Goal: Transaction & Acquisition: Purchase product/service

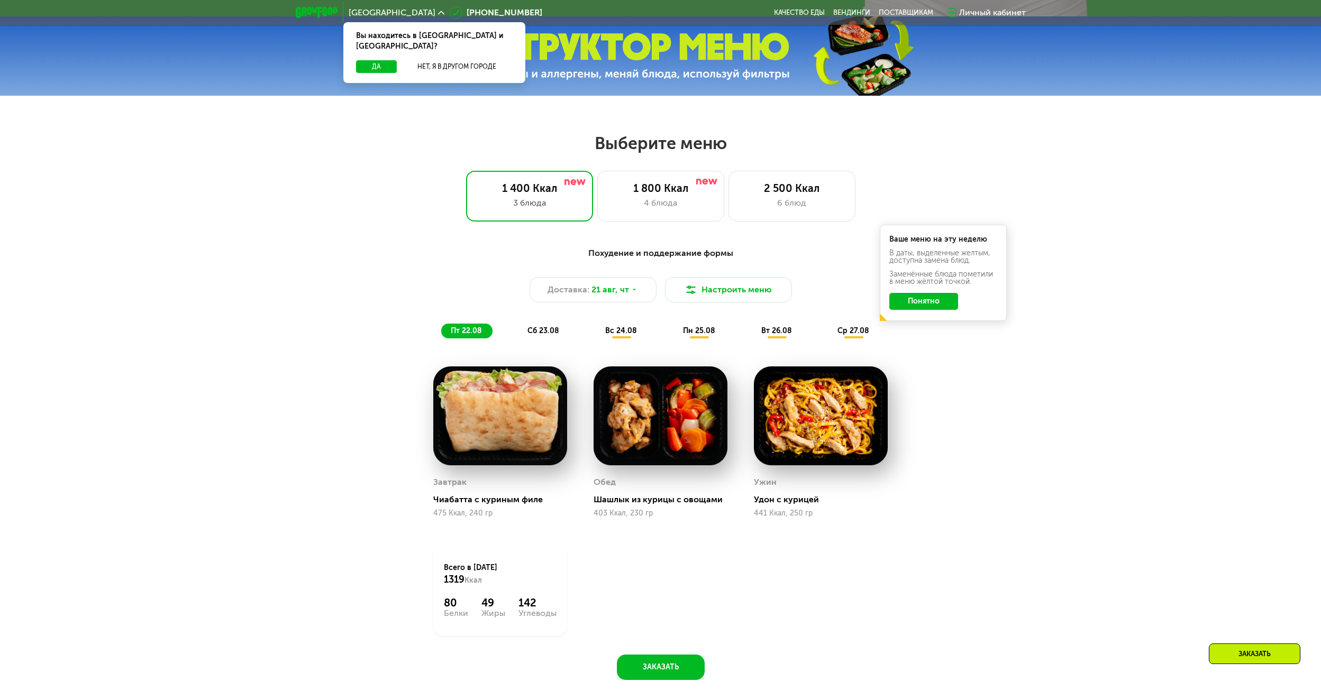
scroll to position [635, 0]
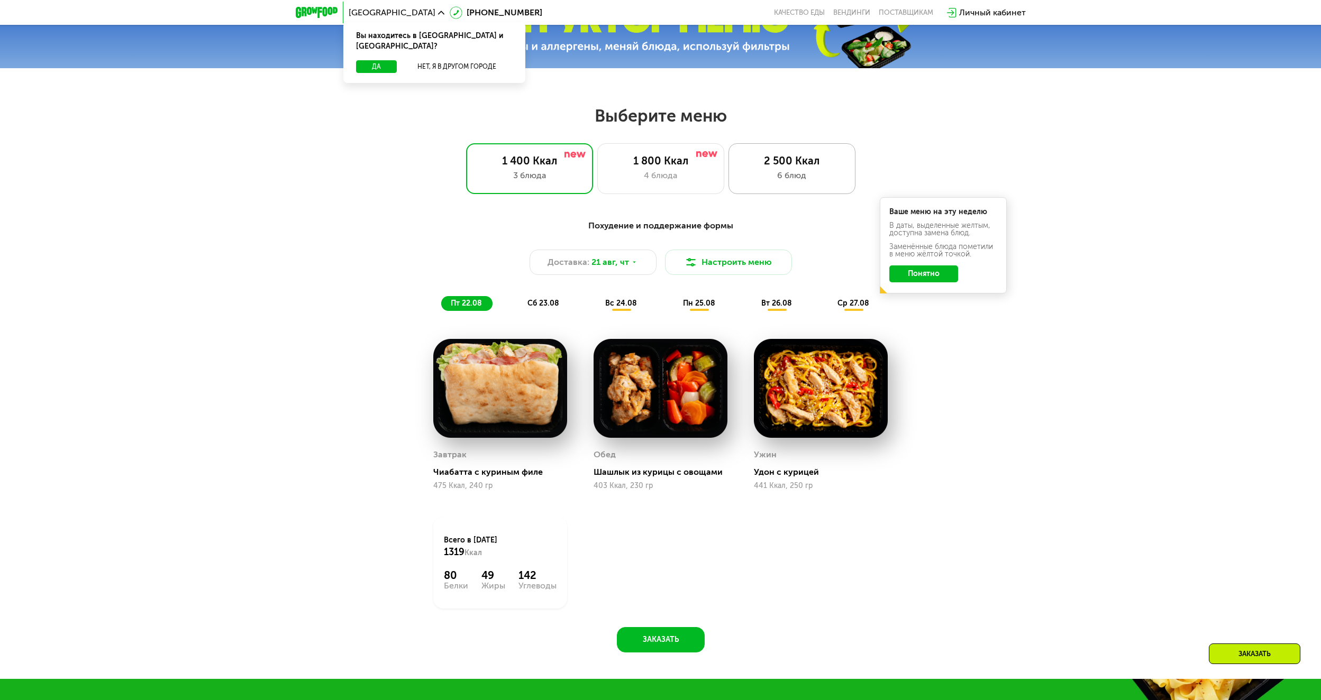
click at [774, 177] on div "6 блюд" at bounding box center [791, 175] width 105 height 13
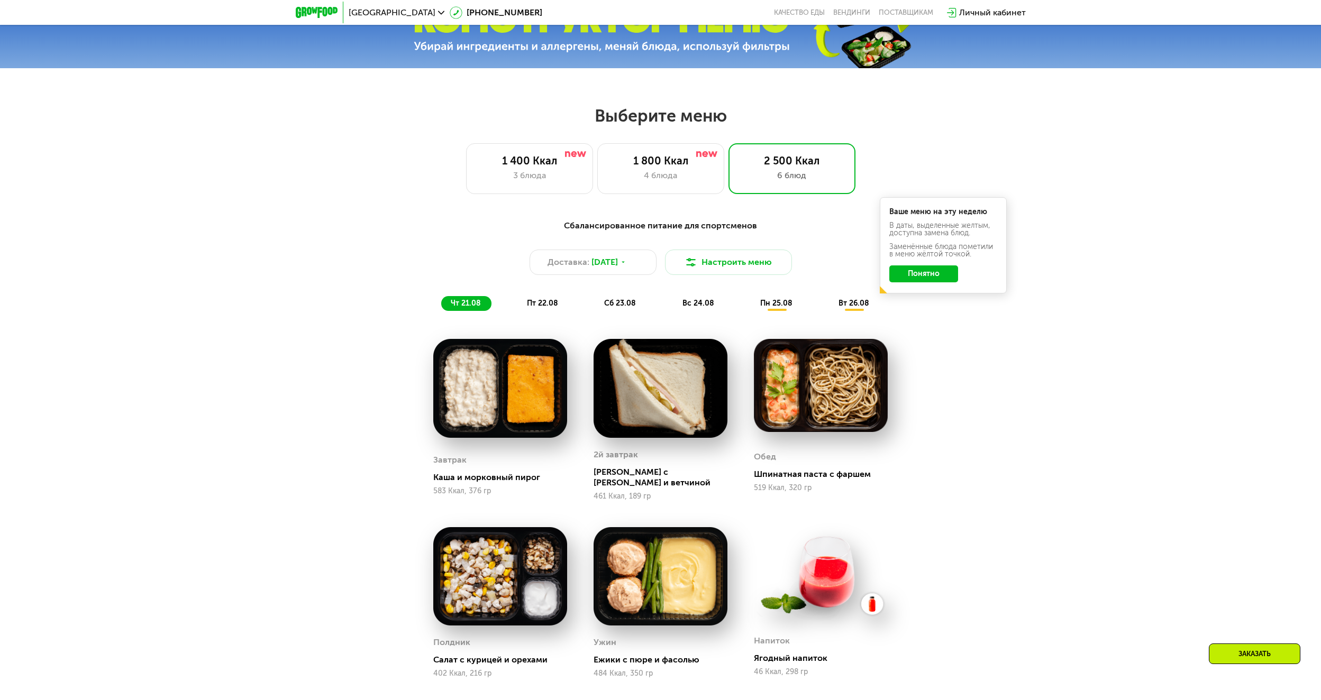
click at [930, 316] on div "Сбалансированное питание для спортсменов Доставка: [DATE] Настроить меню чт 21.…" at bounding box center [660, 265] width 639 height 104
click at [934, 280] on button "Понятно" at bounding box center [923, 274] width 69 height 17
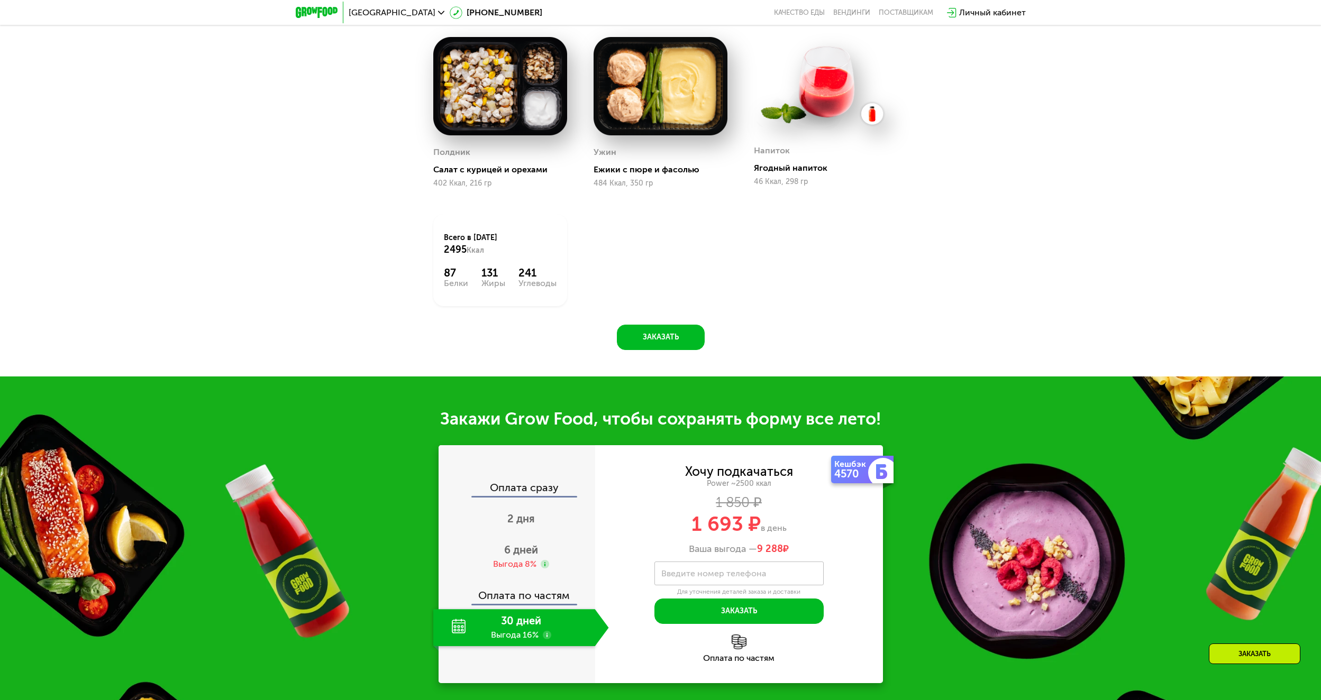
scroll to position [1269, 0]
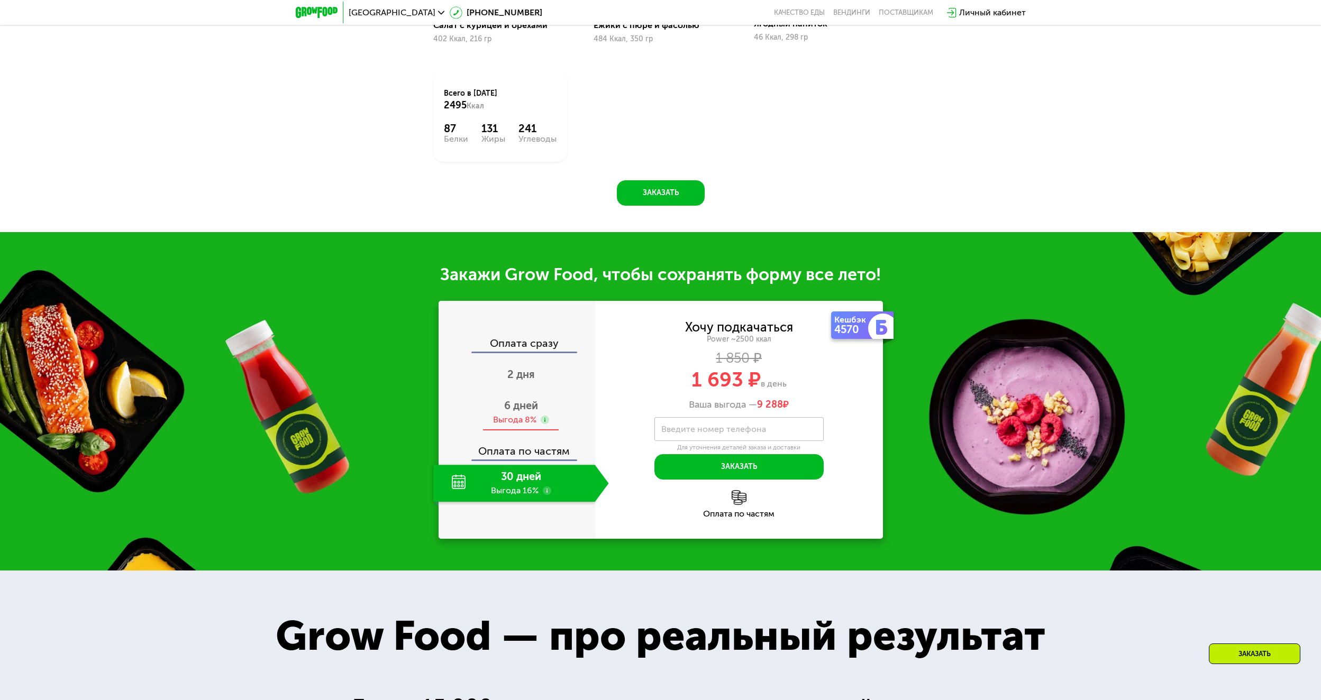
click at [520, 414] on div "Выгода 8%" at bounding box center [514, 420] width 43 height 12
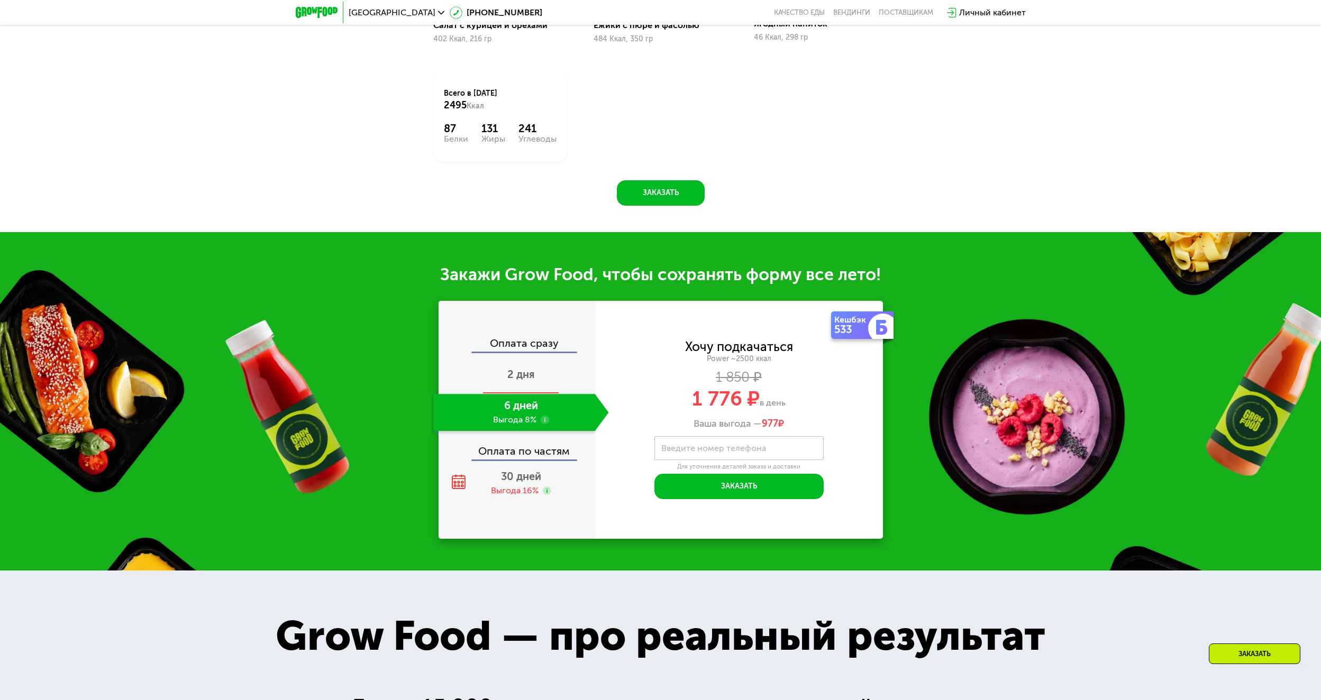
click at [528, 368] on span "2 дня" at bounding box center [521, 374] width 28 height 13
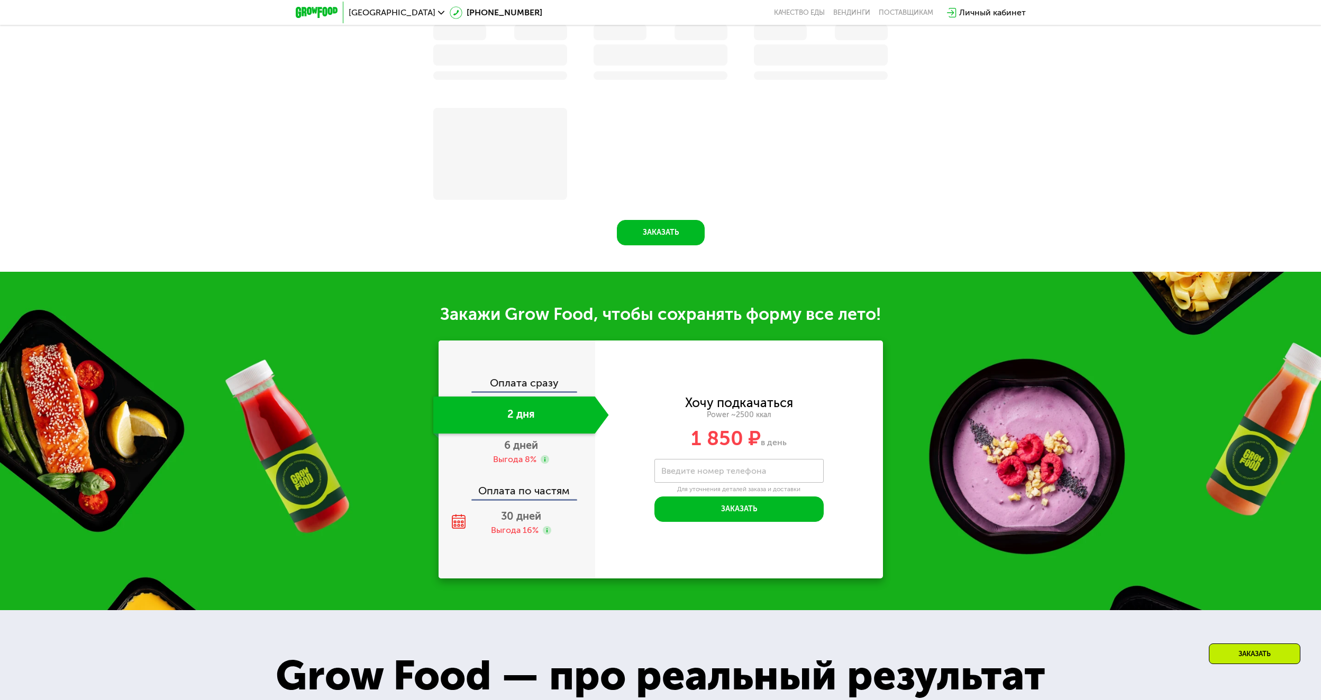
scroll to position [1320, 0]
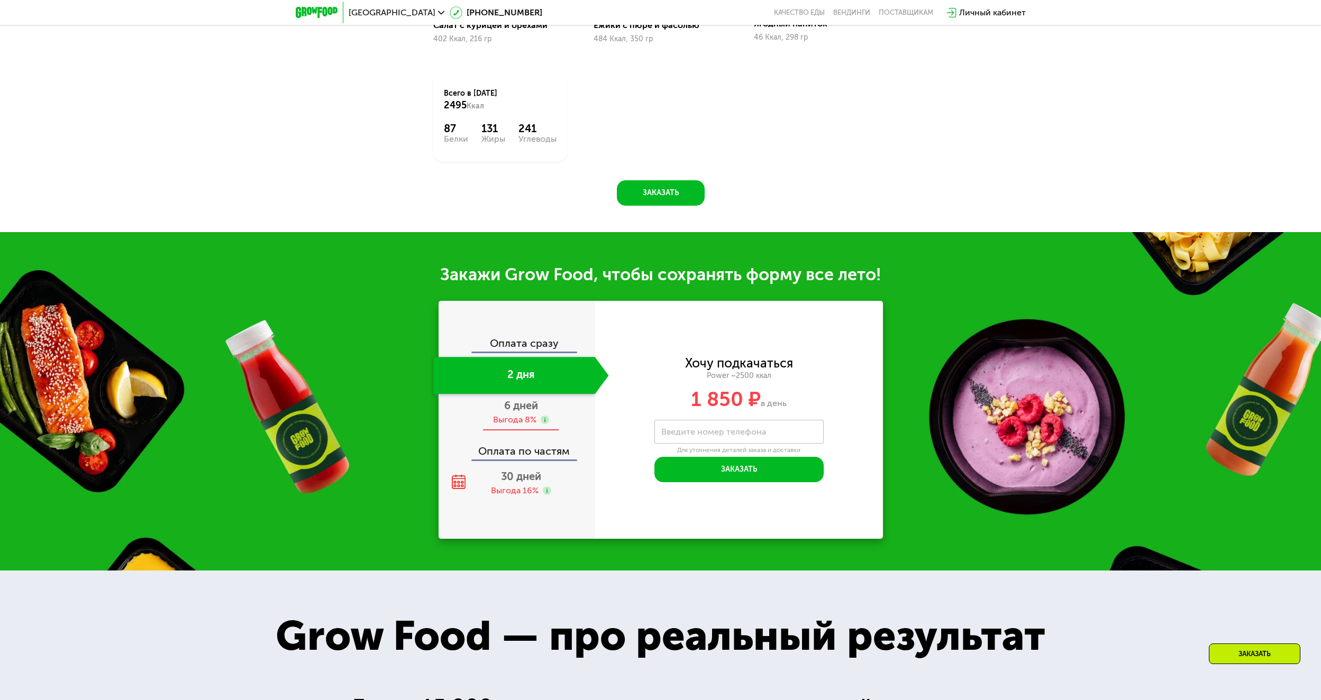
click at [528, 414] on div "Выгода 8%" at bounding box center [514, 420] width 43 height 12
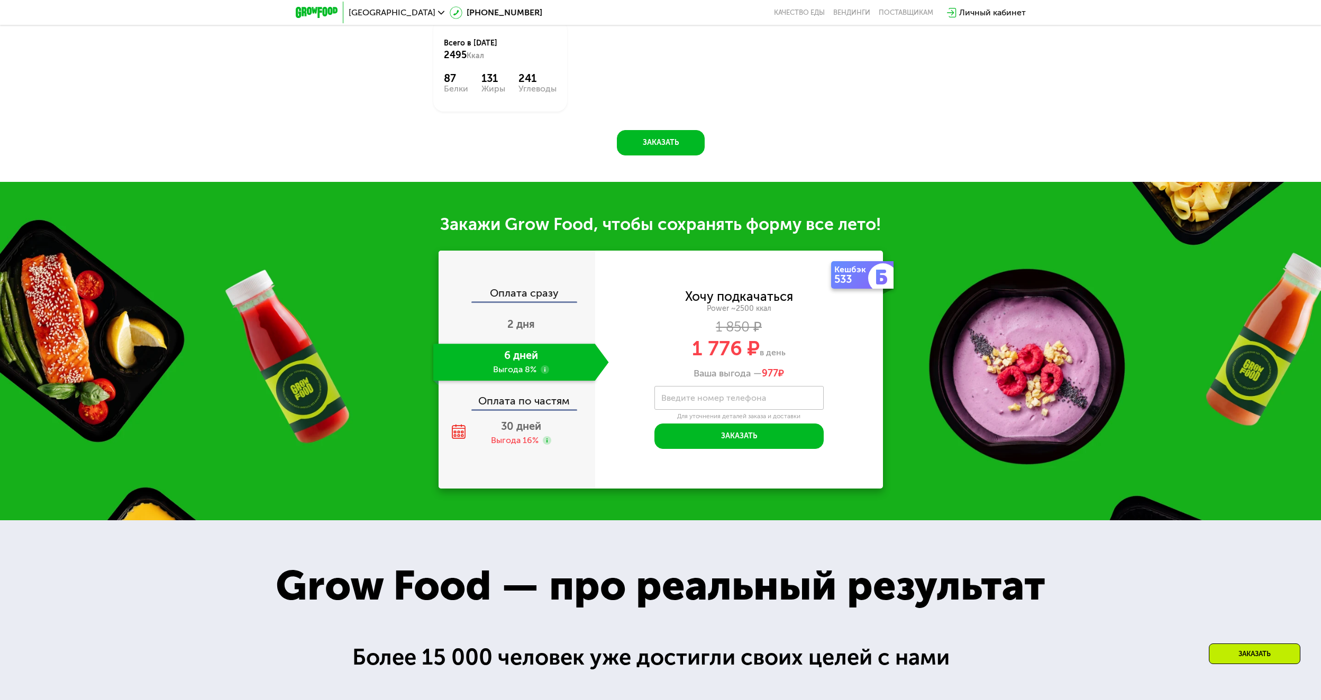
scroll to position [1269, 0]
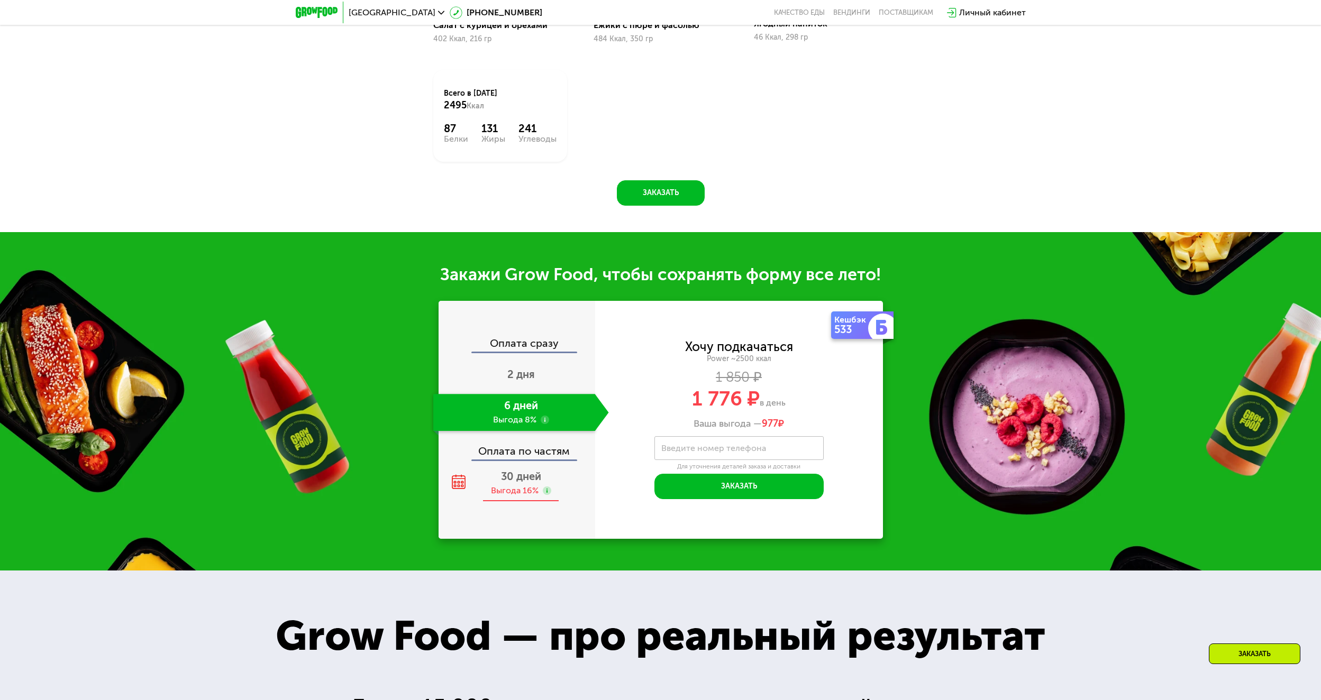
click at [527, 470] on span "30 дней" at bounding box center [521, 476] width 40 height 13
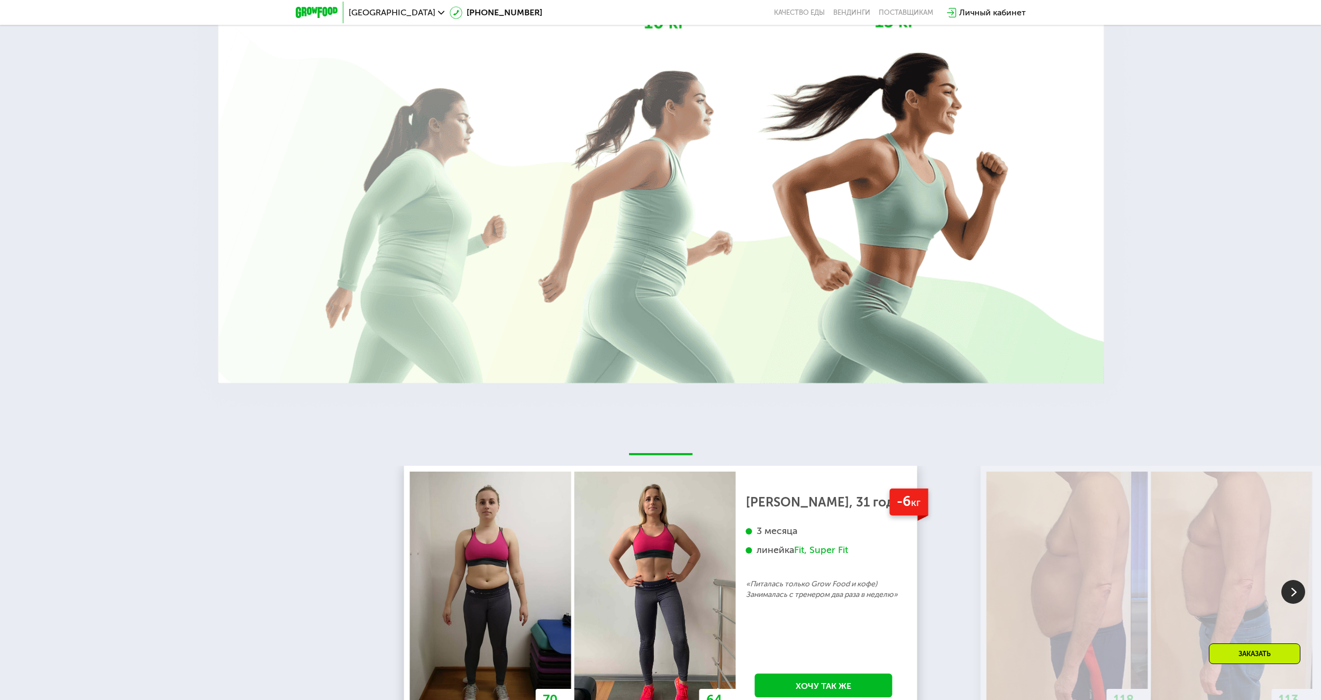
scroll to position [2380, 0]
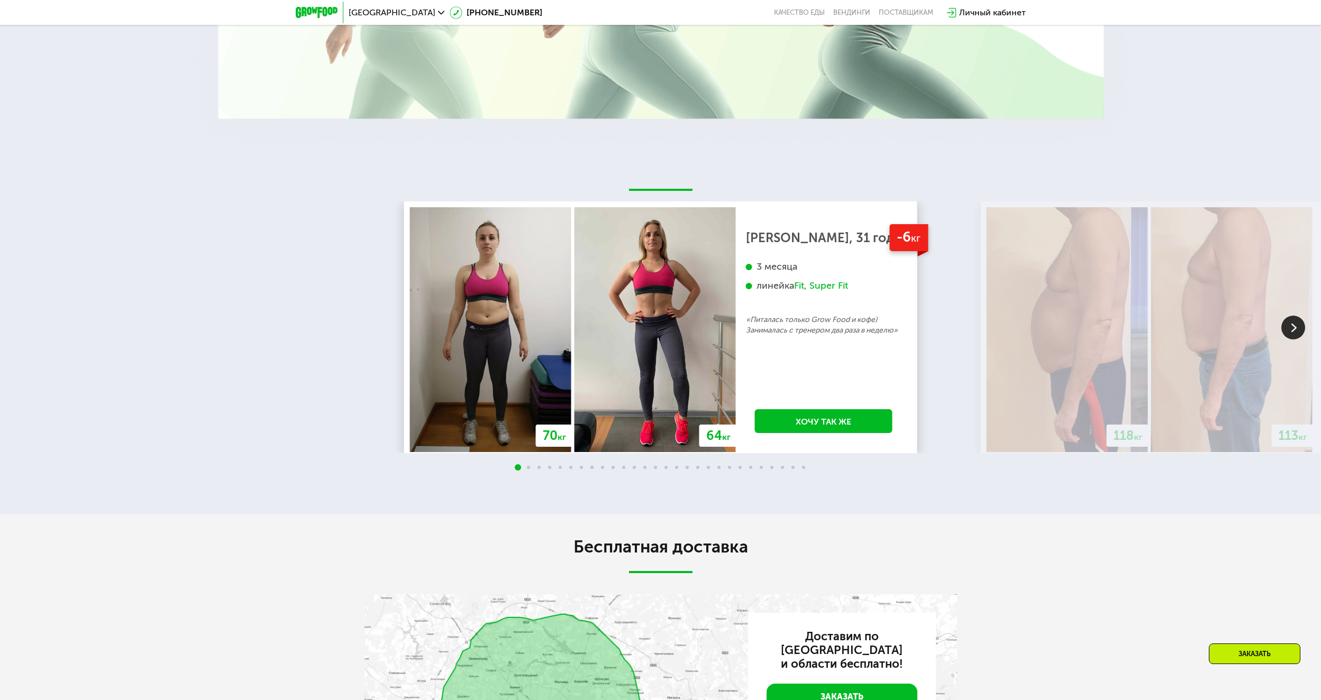
click at [1308, 321] on img at bounding box center [1231, 329] width 161 height 244
click at [1297, 320] on img at bounding box center [1293, 328] width 24 height 24
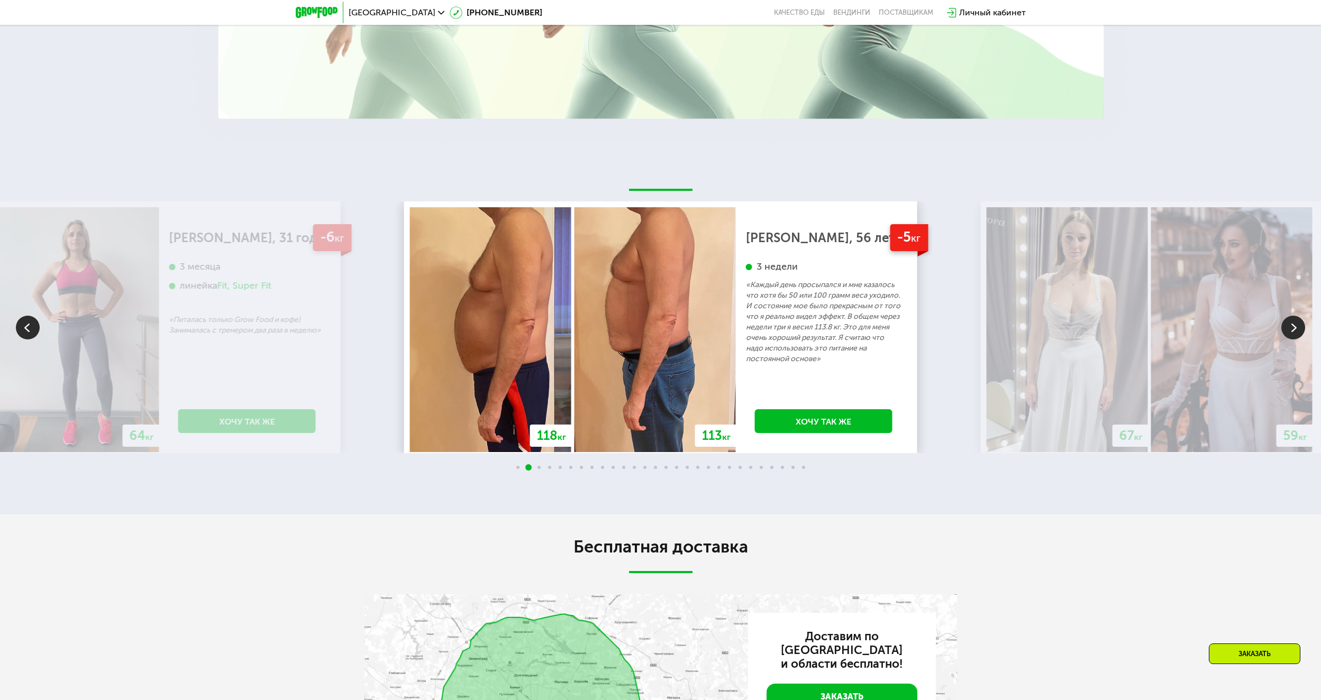
click at [1297, 320] on img at bounding box center [1293, 328] width 24 height 24
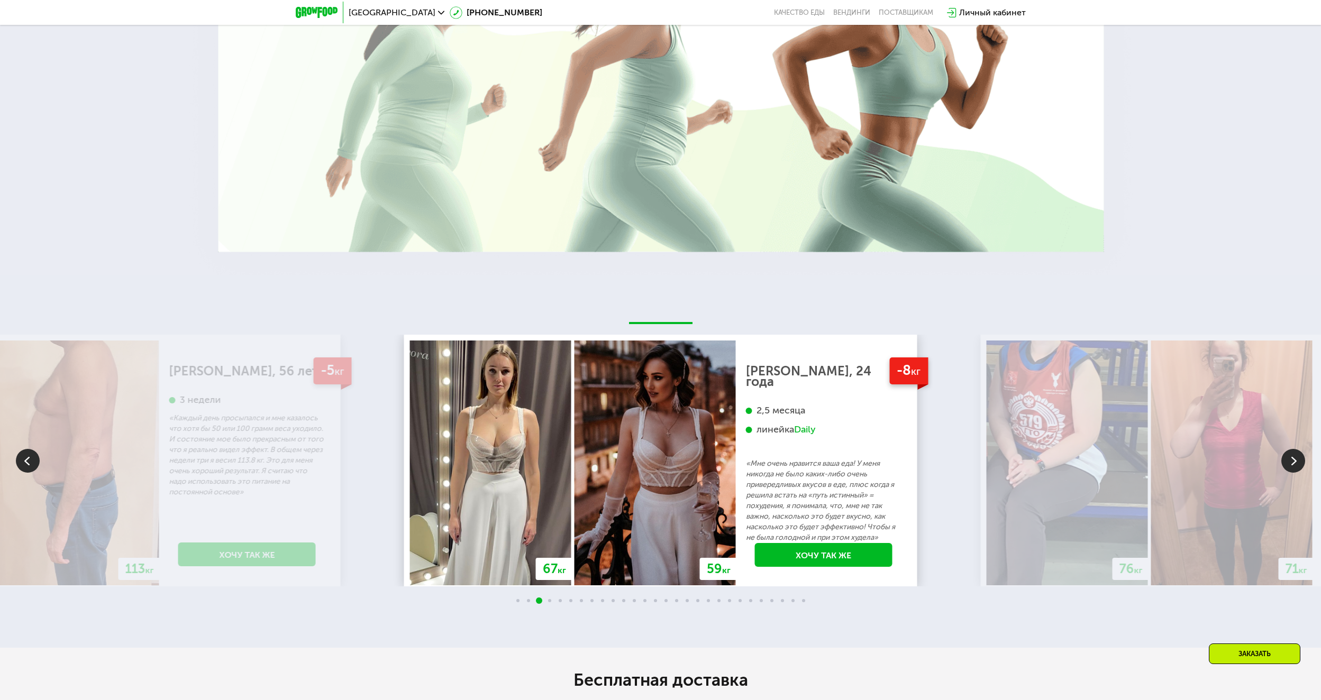
scroll to position [2222, 0]
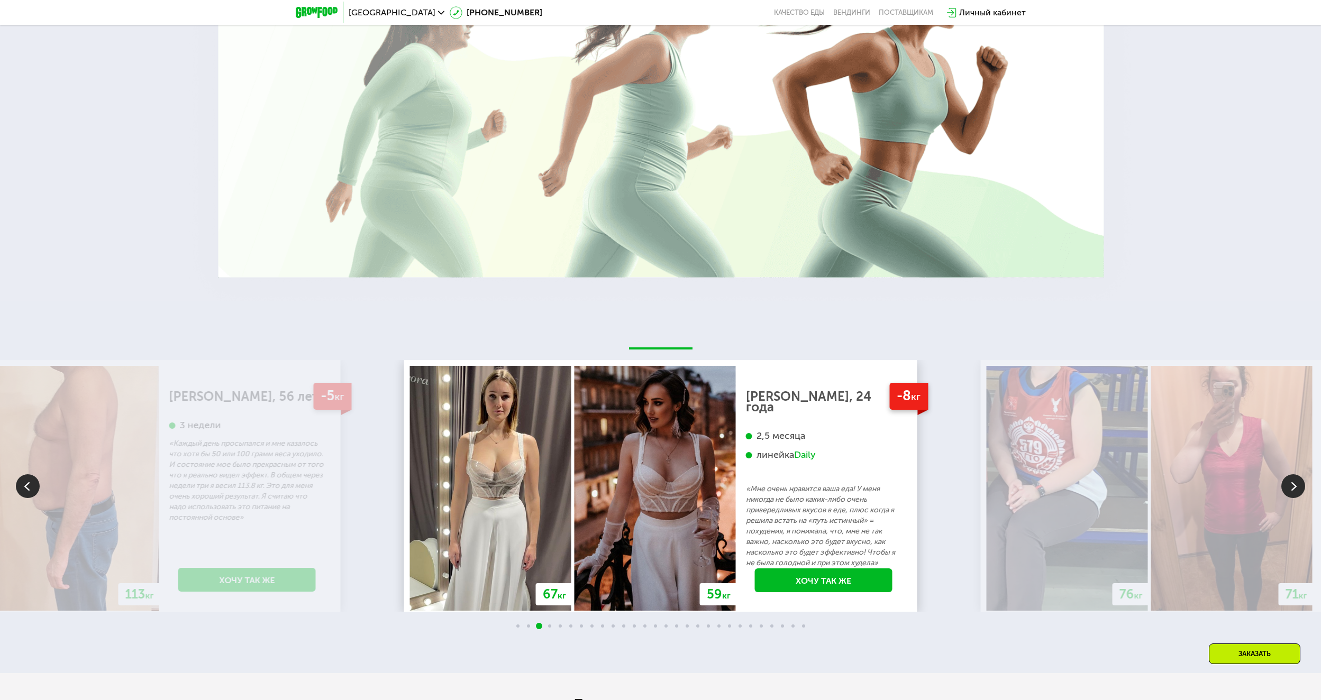
click at [1300, 477] on img at bounding box center [1293, 486] width 24 height 24
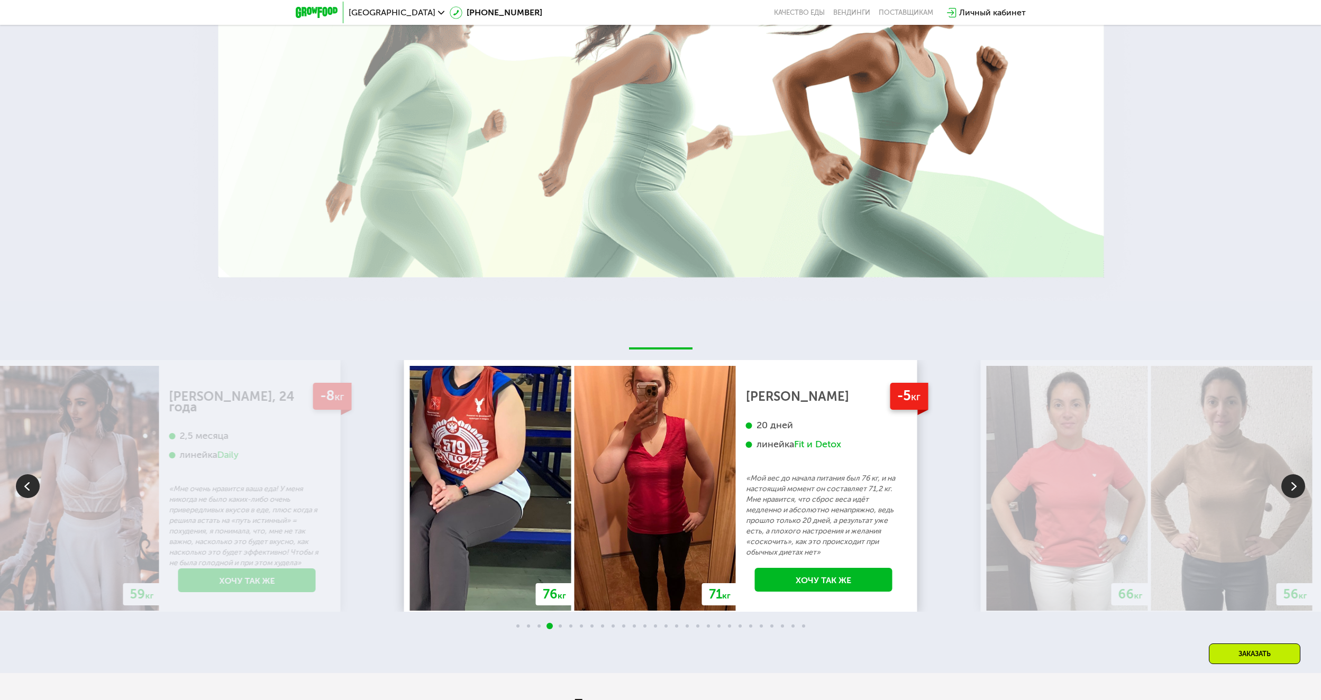
click at [1300, 477] on img at bounding box center [1293, 486] width 24 height 24
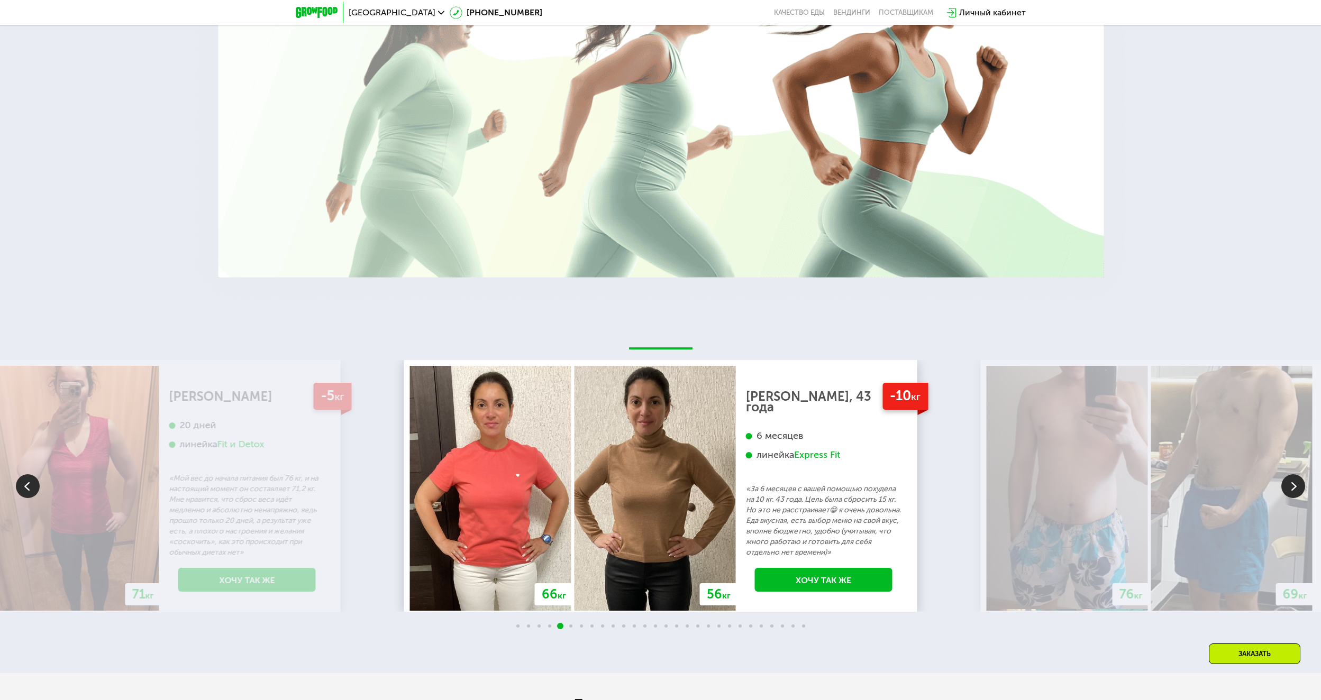
click at [1300, 477] on img at bounding box center [1293, 486] width 24 height 24
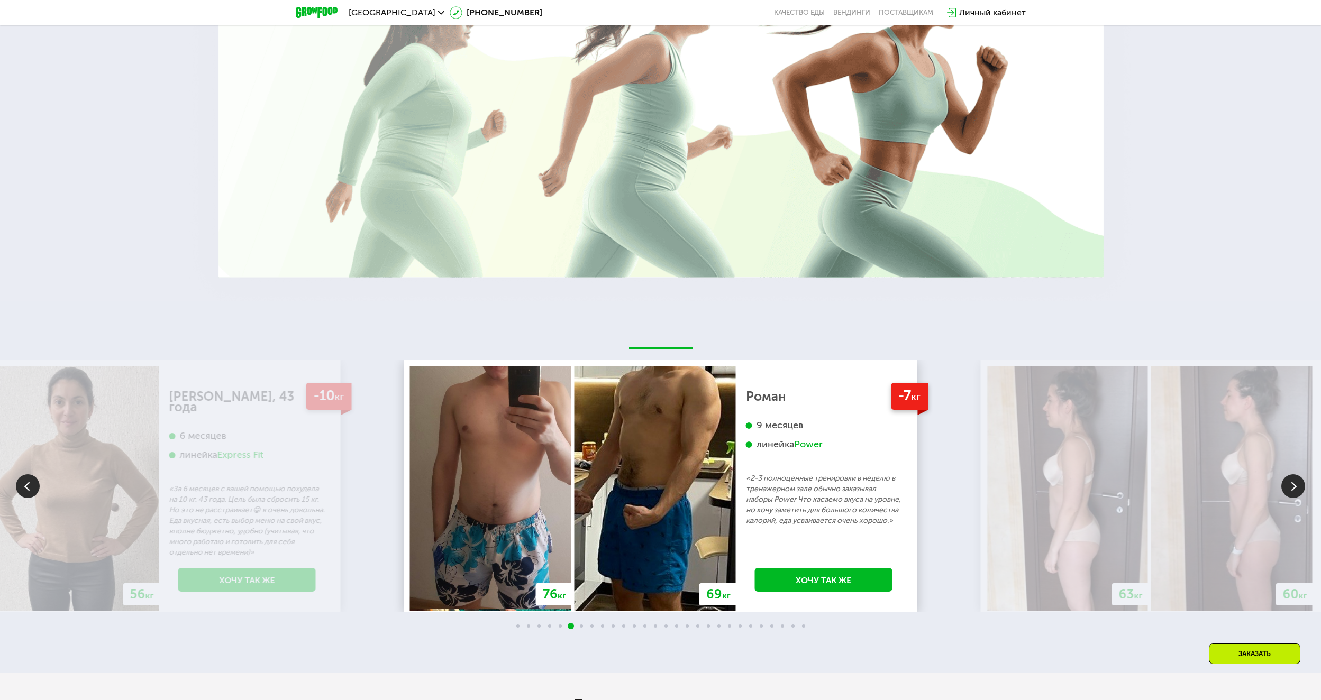
click at [1300, 477] on img at bounding box center [1293, 486] width 24 height 24
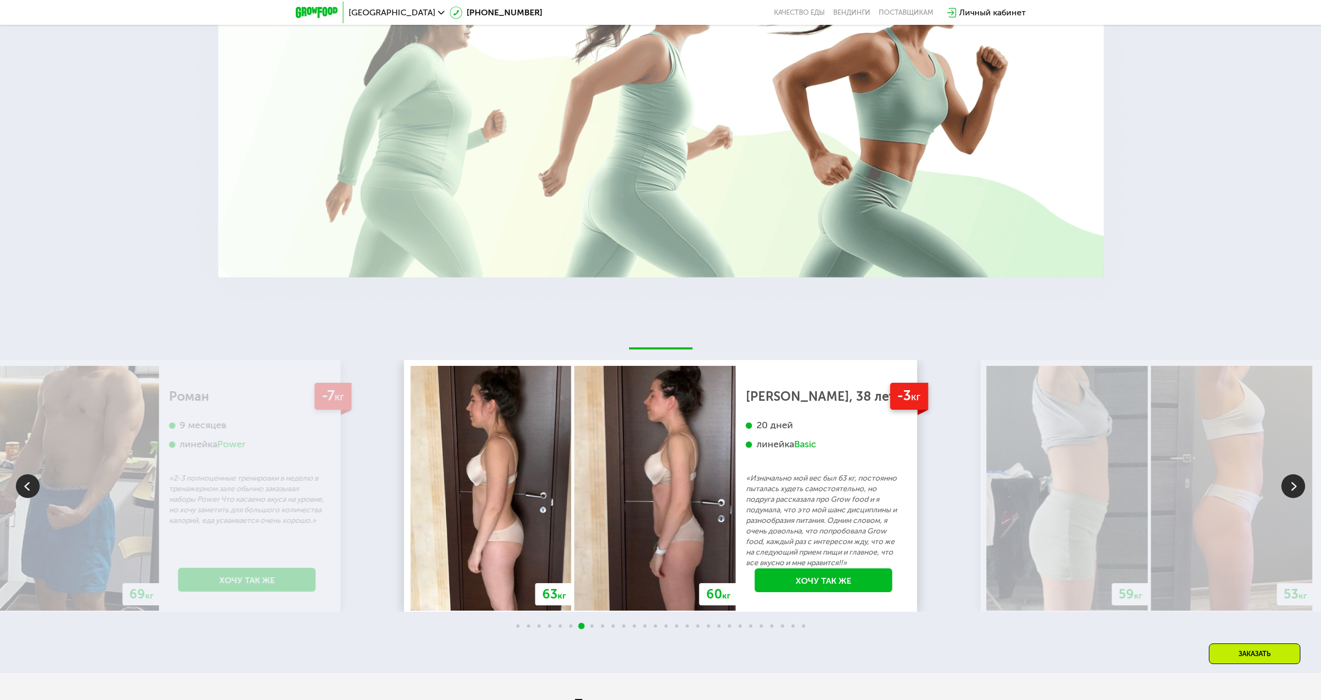
click at [1297, 479] on img at bounding box center [1293, 486] width 24 height 24
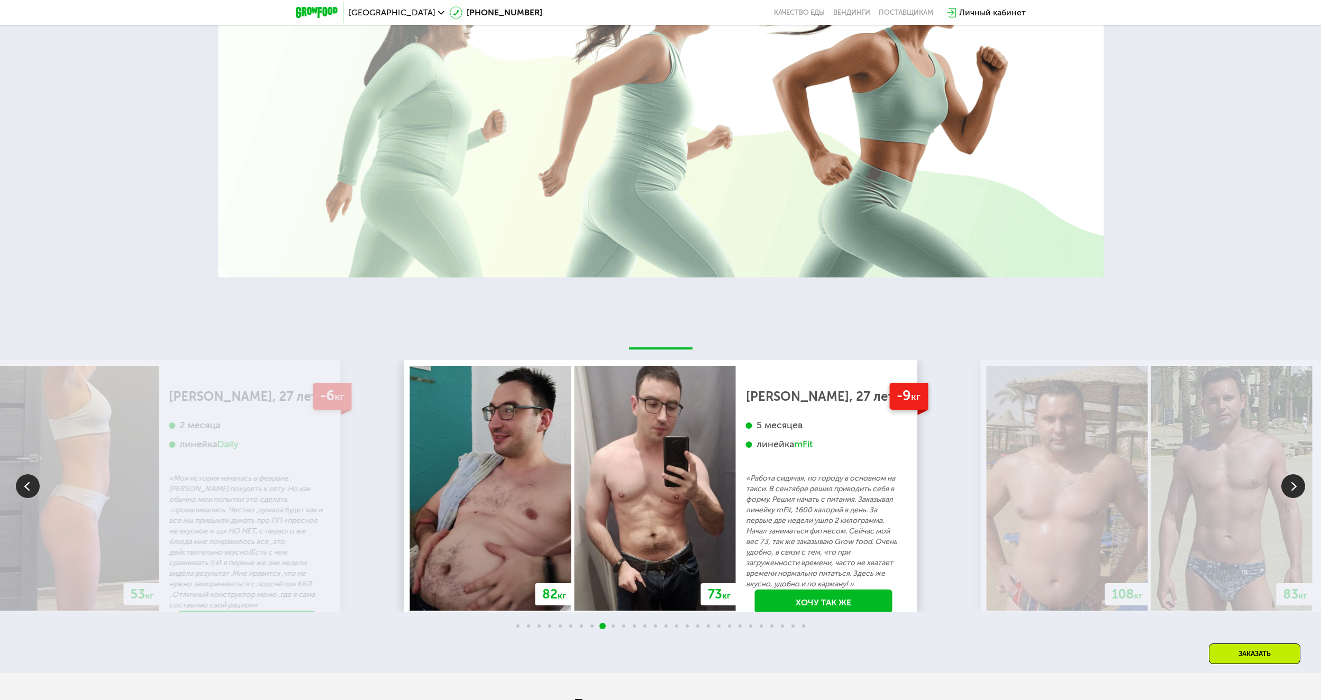
click at [19, 474] on img at bounding box center [28, 486] width 24 height 24
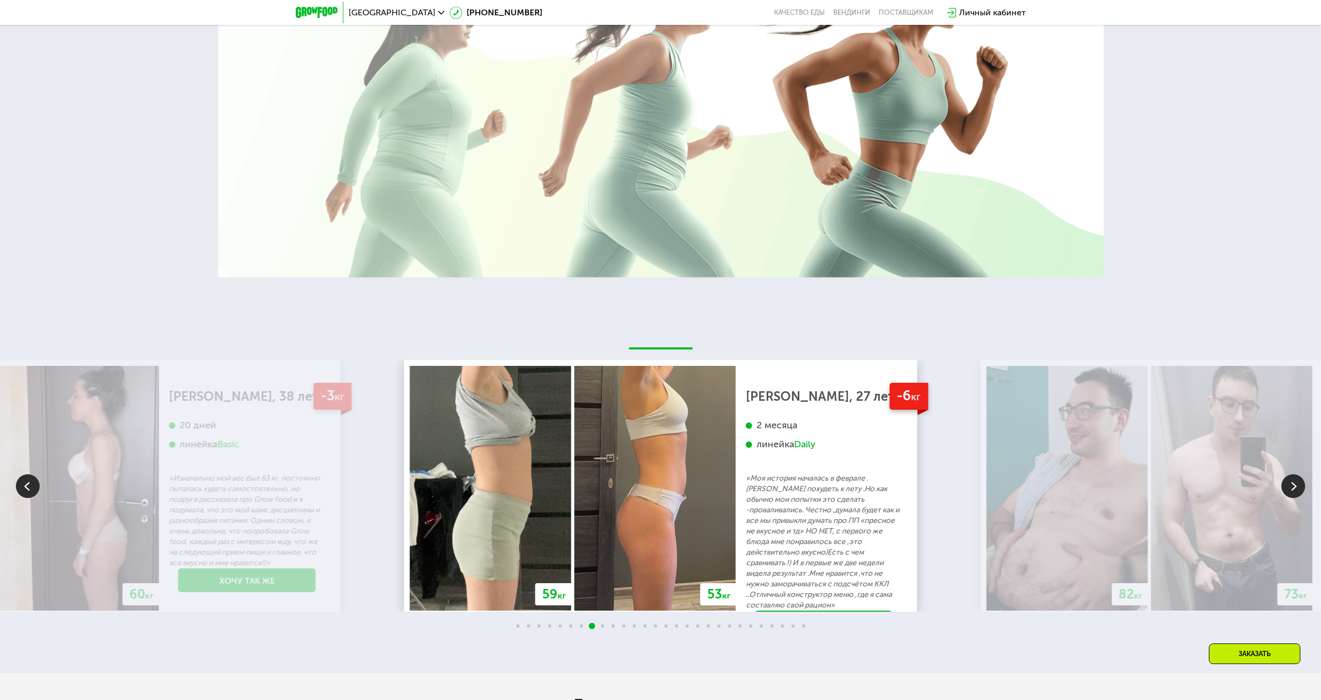
click at [1287, 481] on img at bounding box center [1293, 486] width 24 height 24
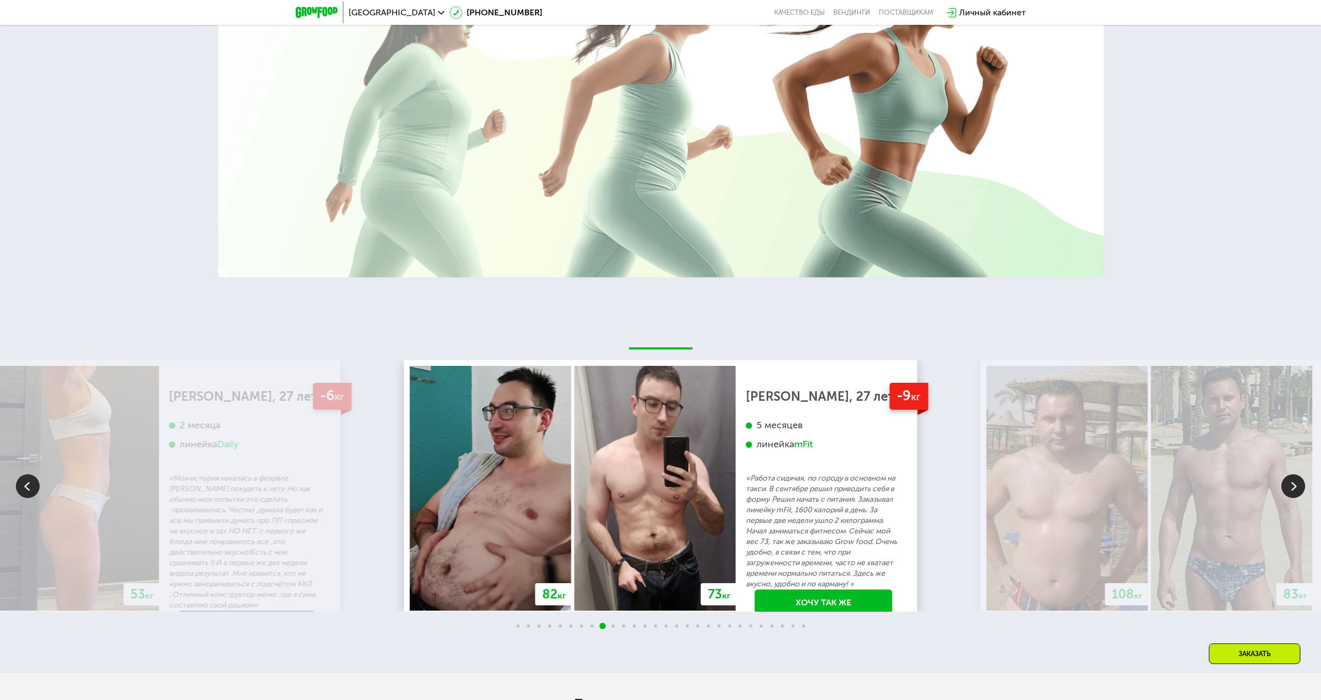
click at [1287, 481] on img at bounding box center [1293, 486] width 24 height 24
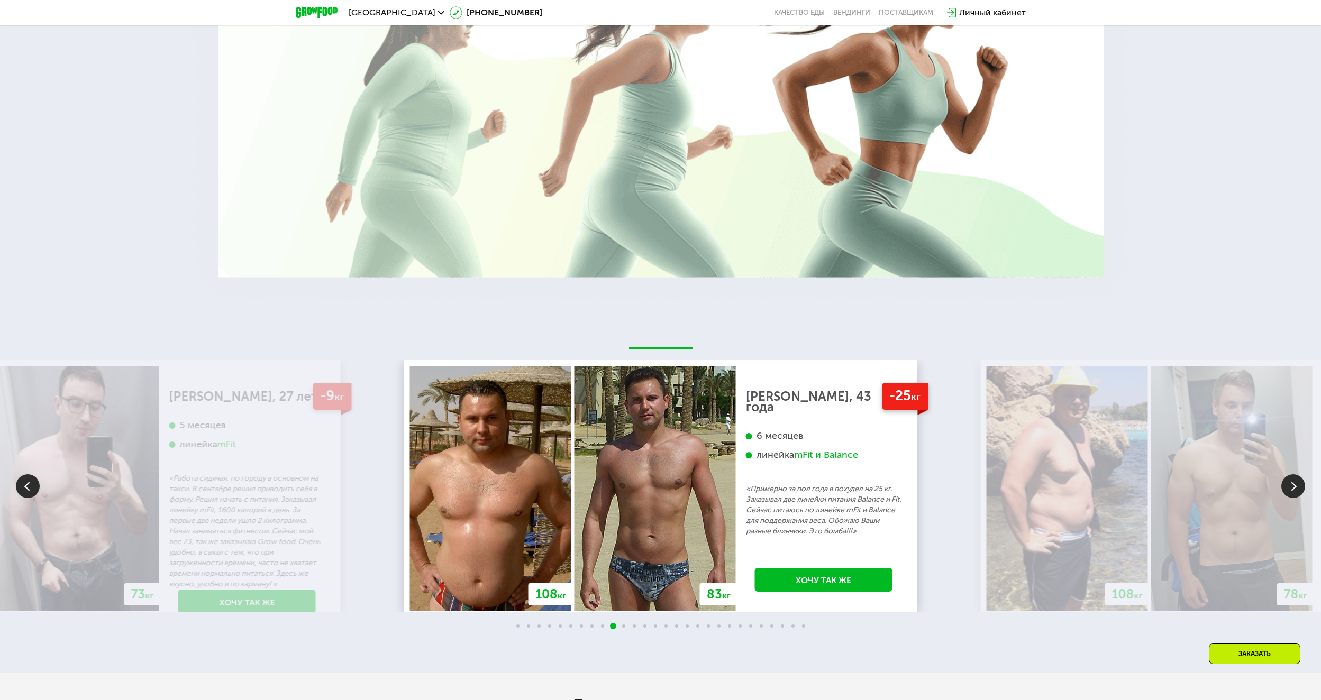
click at [1287, 481] on img at bounding box center [1293, 486] width 24 height 24
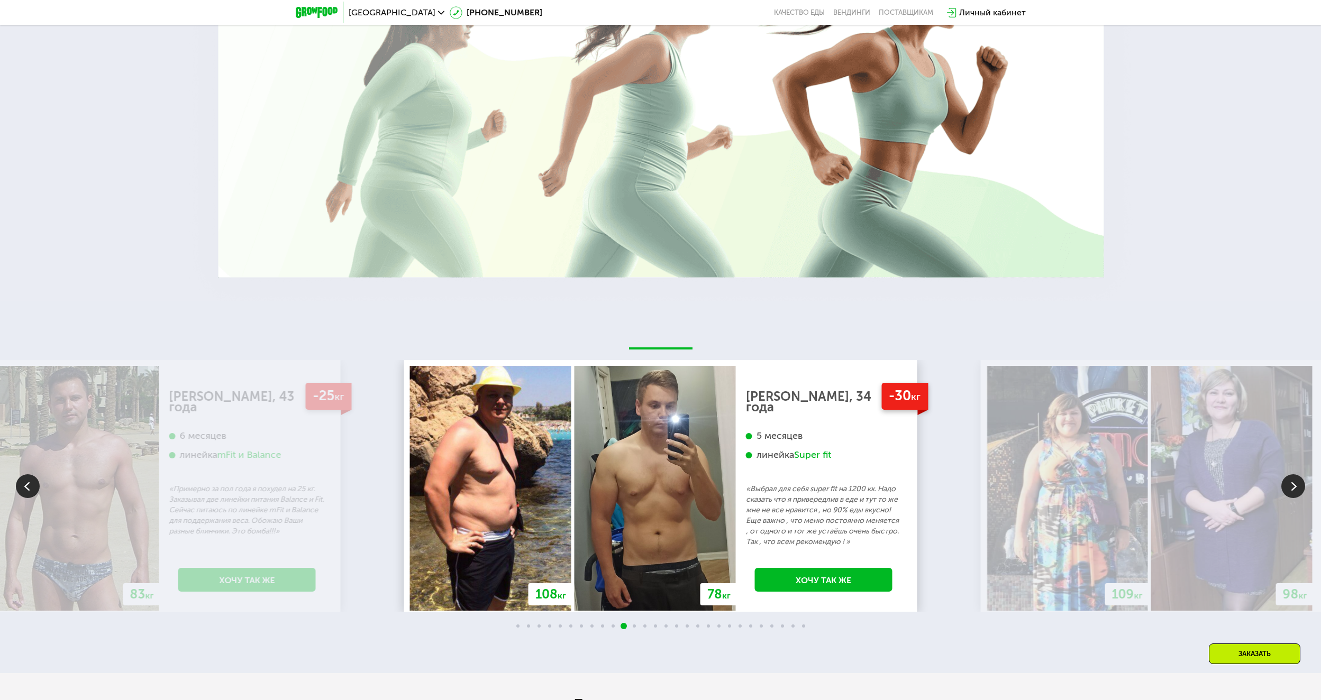
click at [1287, 481] on img at bounding box center [1293, 486] width 24 height 24
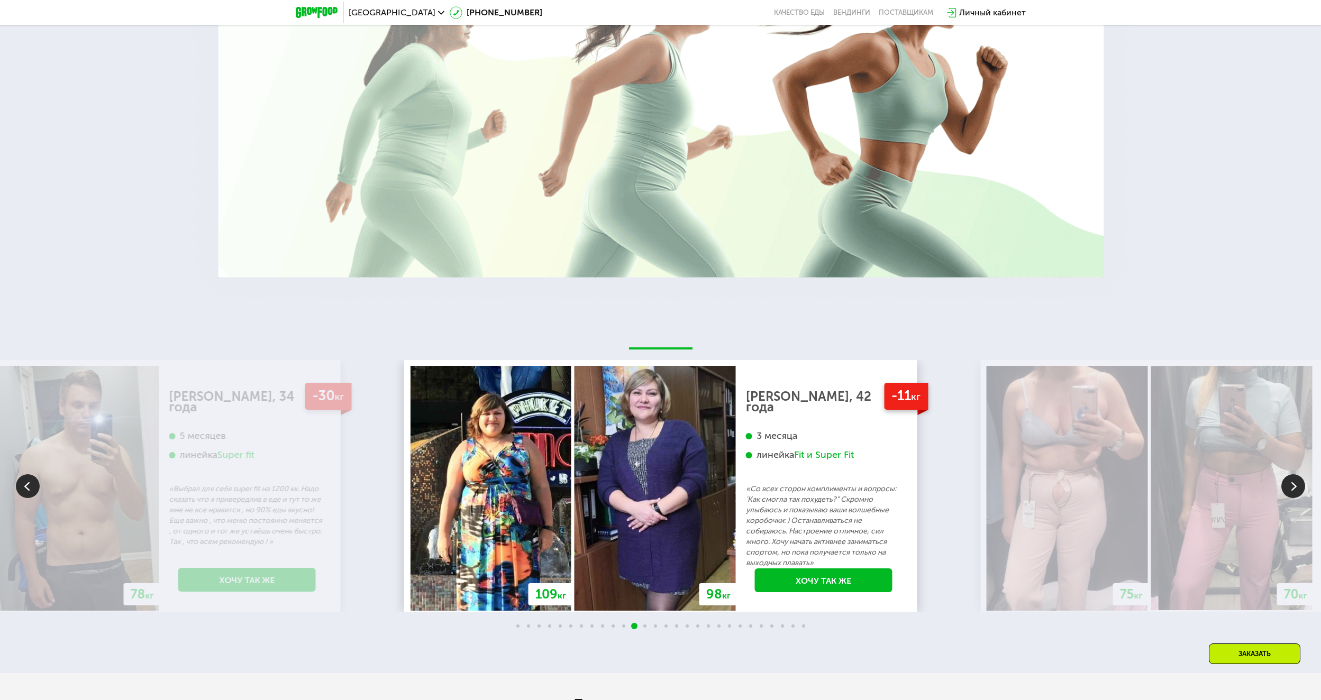
click at [1287, 481] on img at bounding box center [1293, 486] width 24 height 24
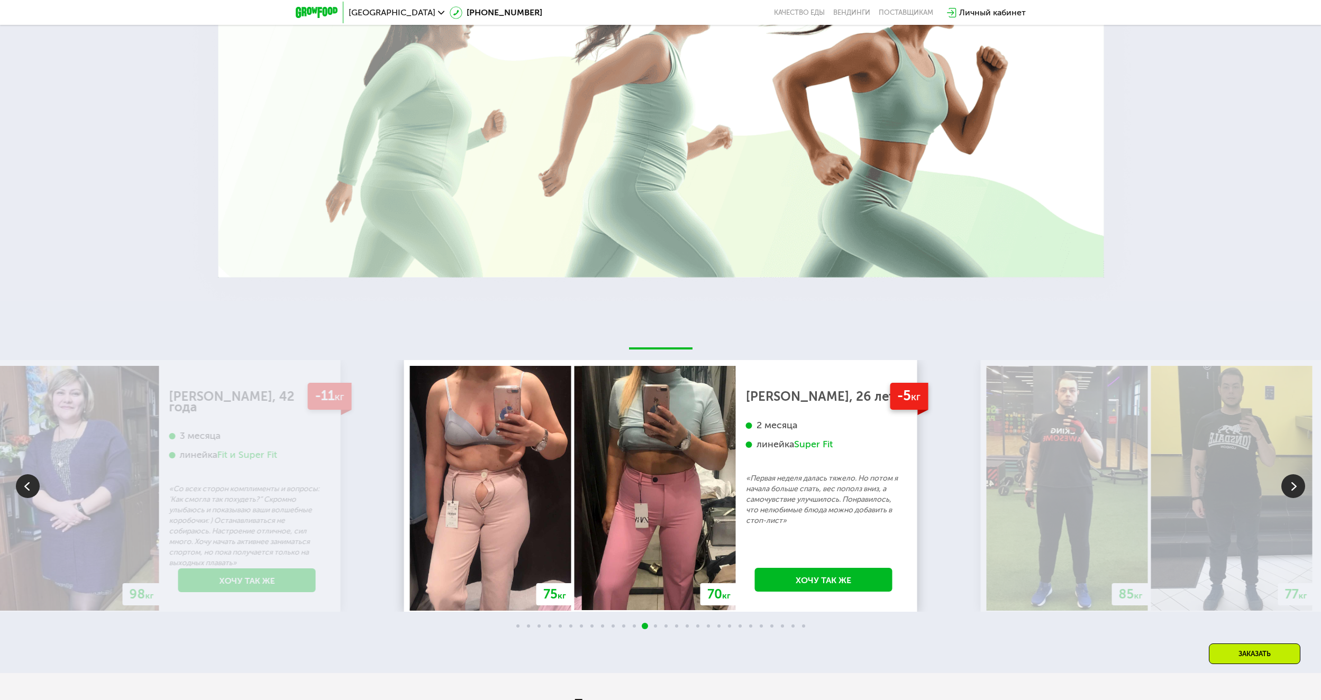
click at [1289, 482] on img at bounding box center [1293, 486] width 24 height 24
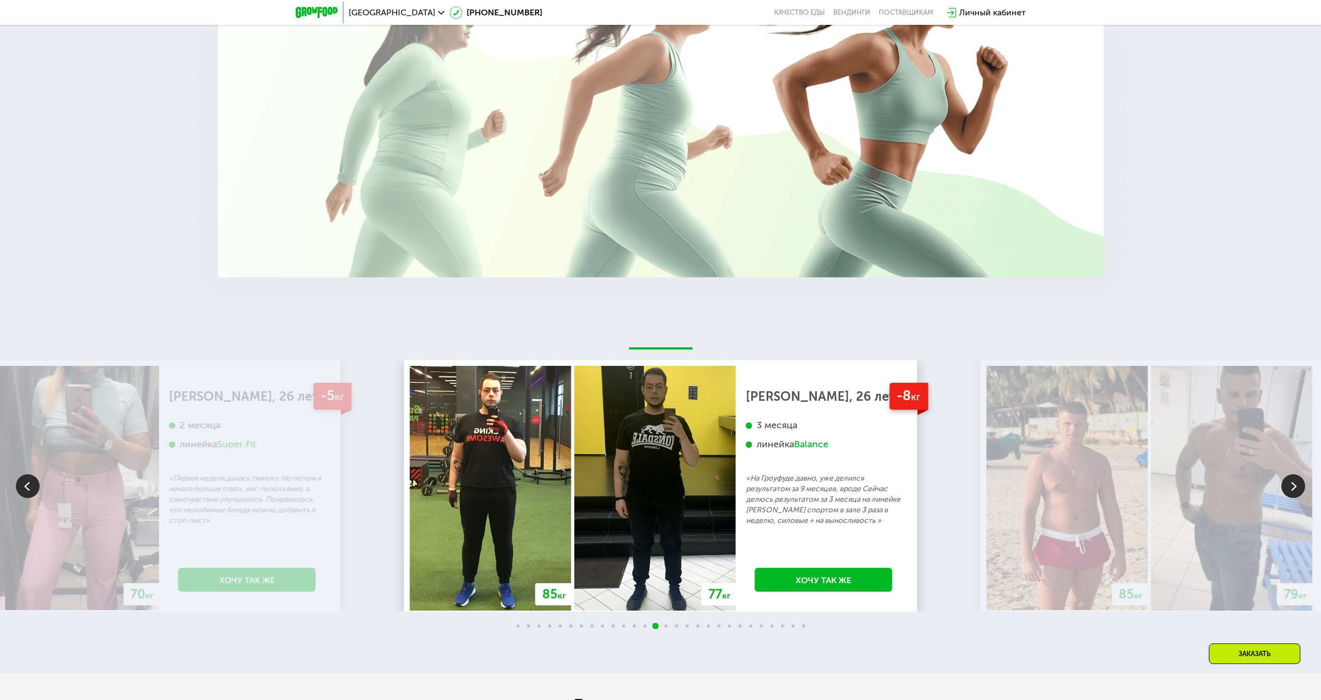
click at [1293, 481] on img at bounding box center [1293, 486] width 24 height 24
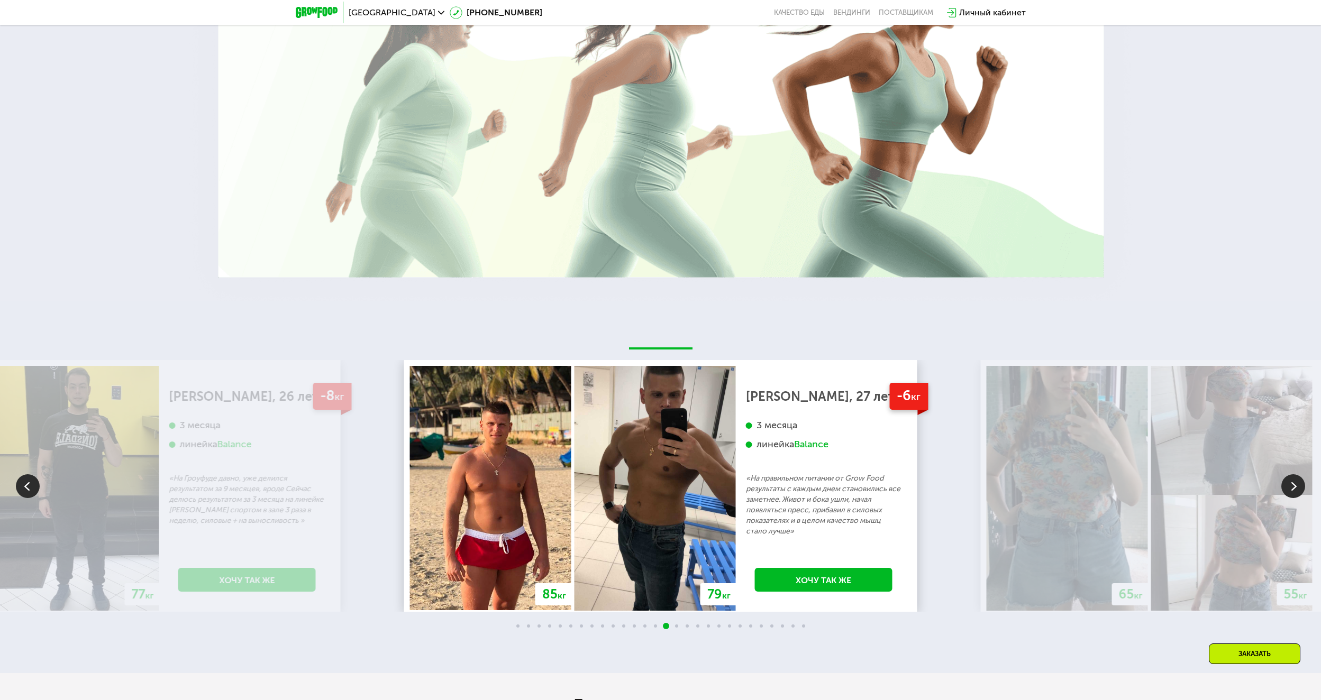
click at [1293, 481] on img at bounding box center [1293, 486] width 24 height 24
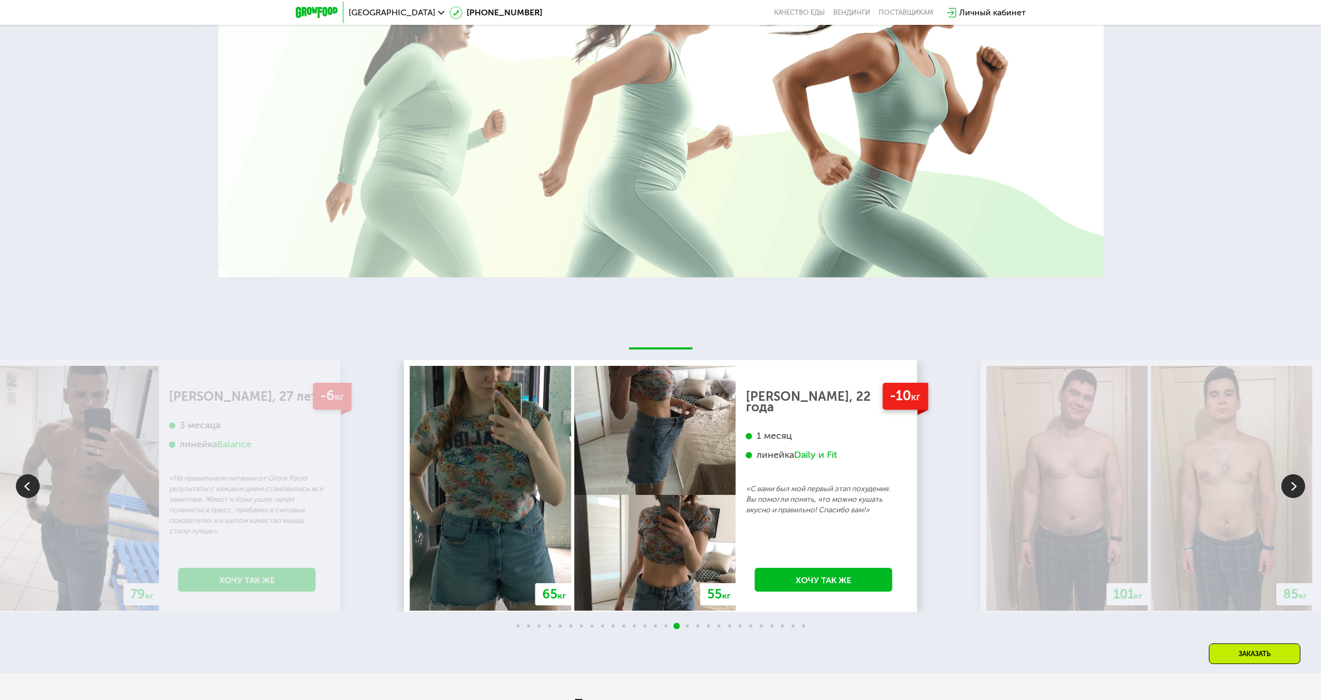
click at [1293, 481] on img at bounding box center [1293, 486] width 24 height 24
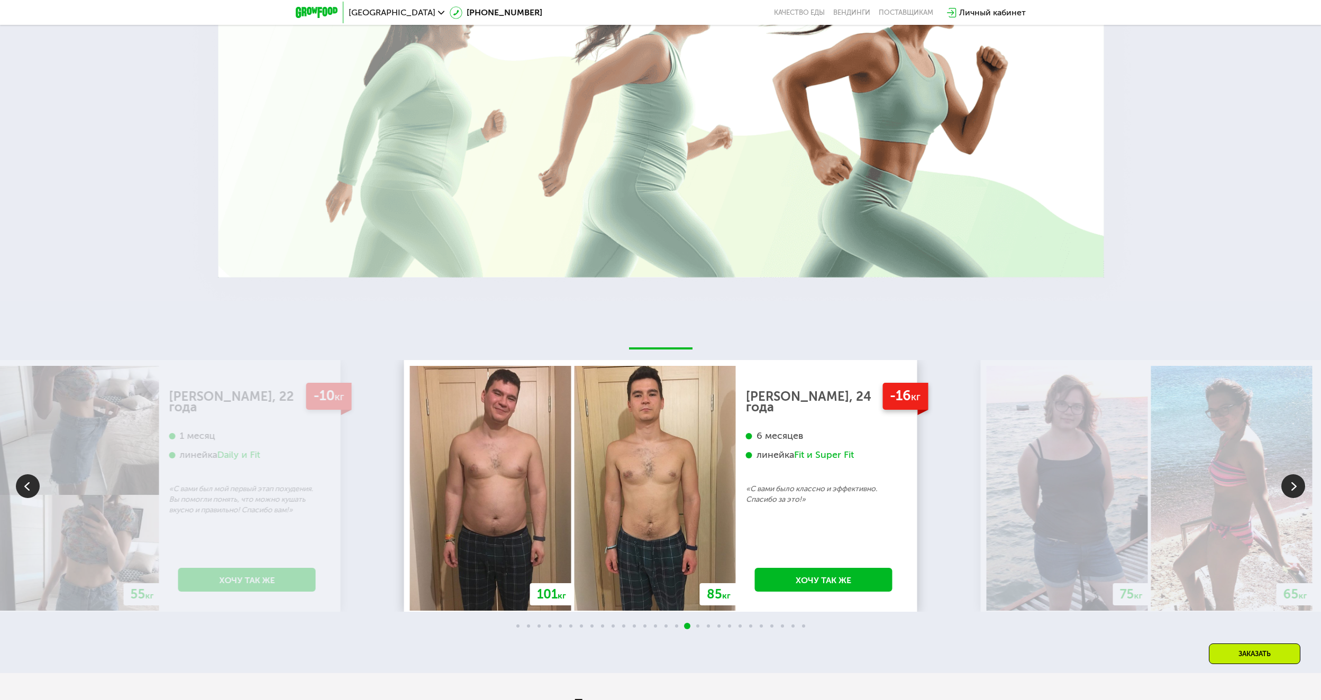
click at [1293, 481] on img at bounding box center [1293, 486] width 24 height 24
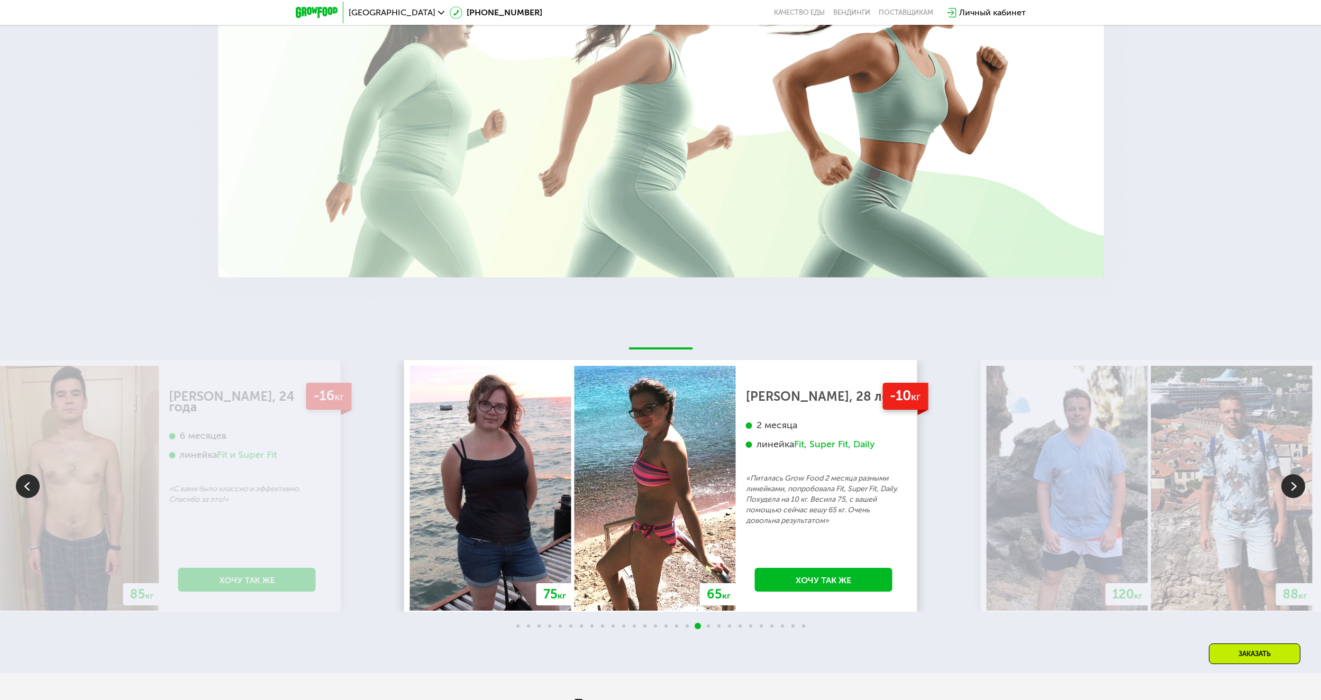
click at [1293, 481] on img at bounding box center [1293, 486] width 24 height 24
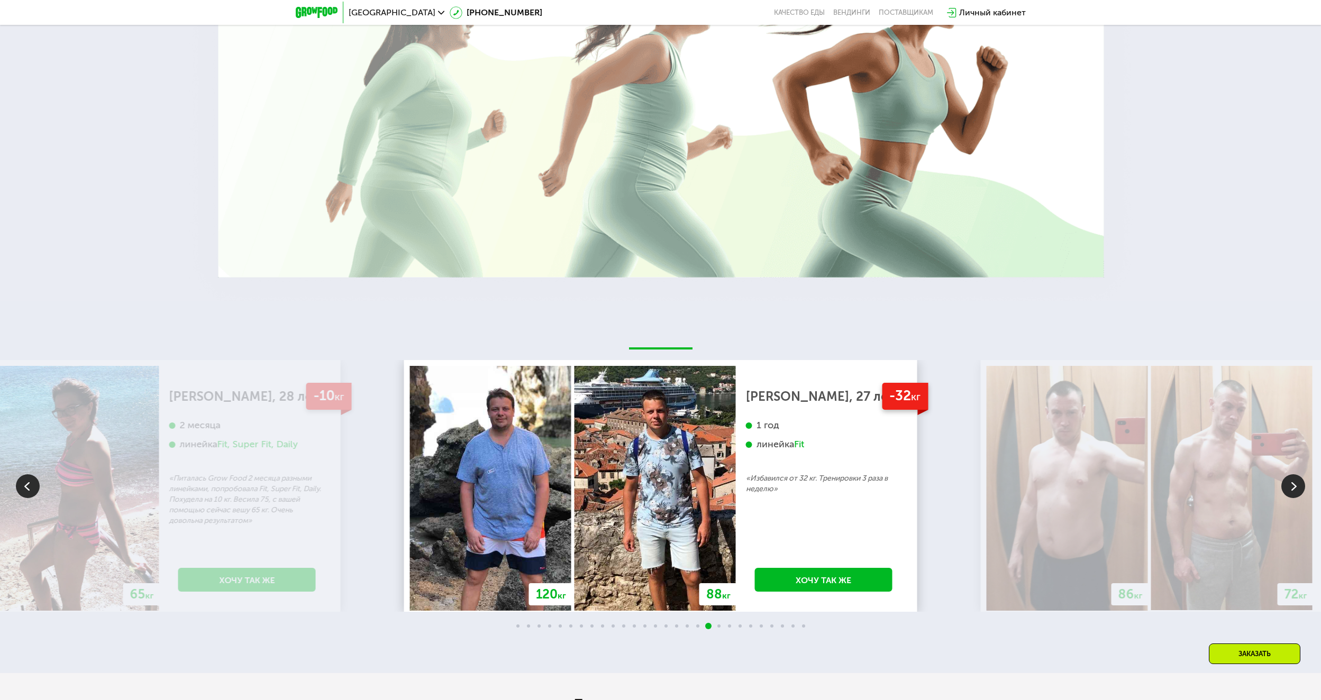
click at [1293, 481] on img at bounding box center [1293, 486] width 24 height 24
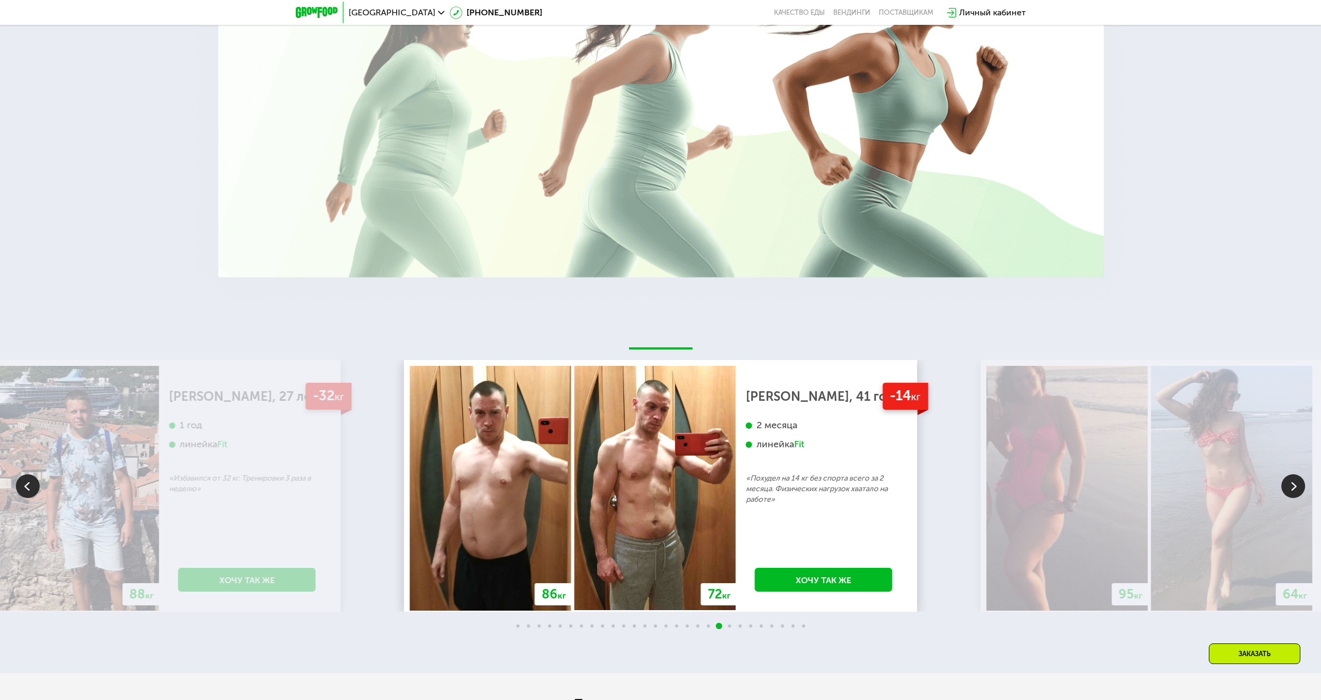
click at [1293, 481] on img at bounding box center [1293, 486] width 24 height 24
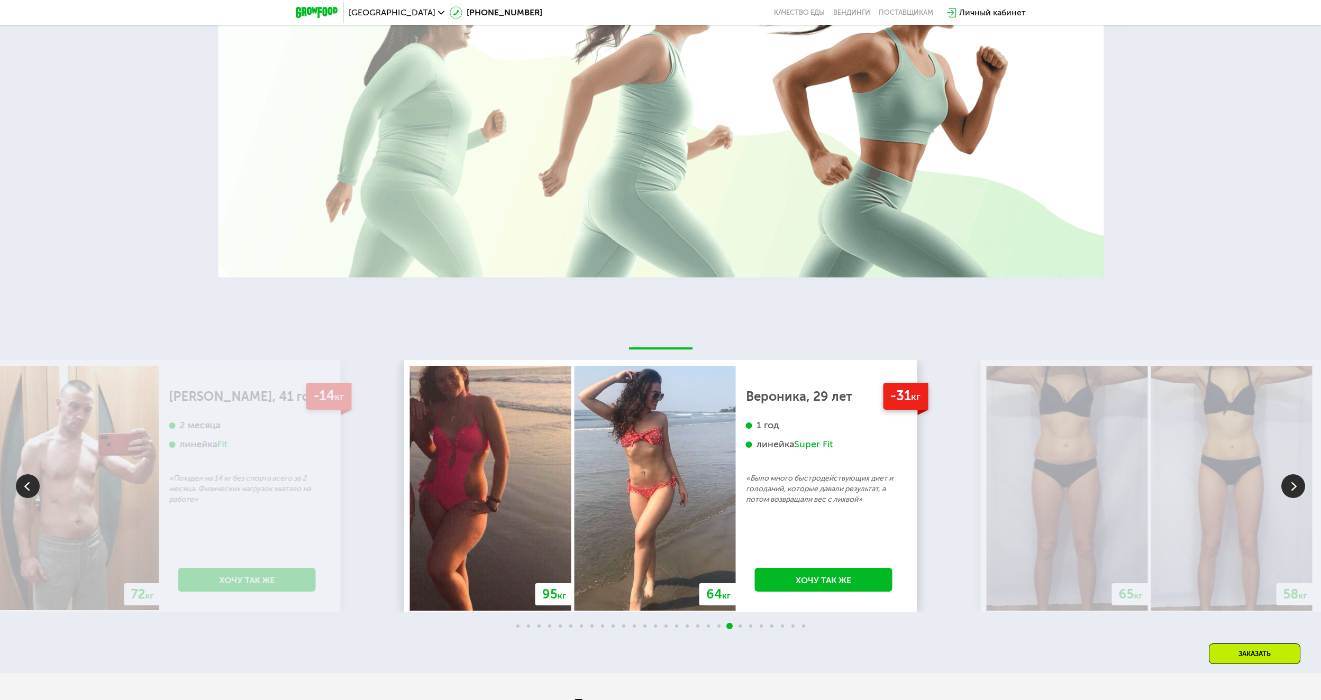
click at [1293, 481] on img at bounding box center [1293, 486] width 24 height 24
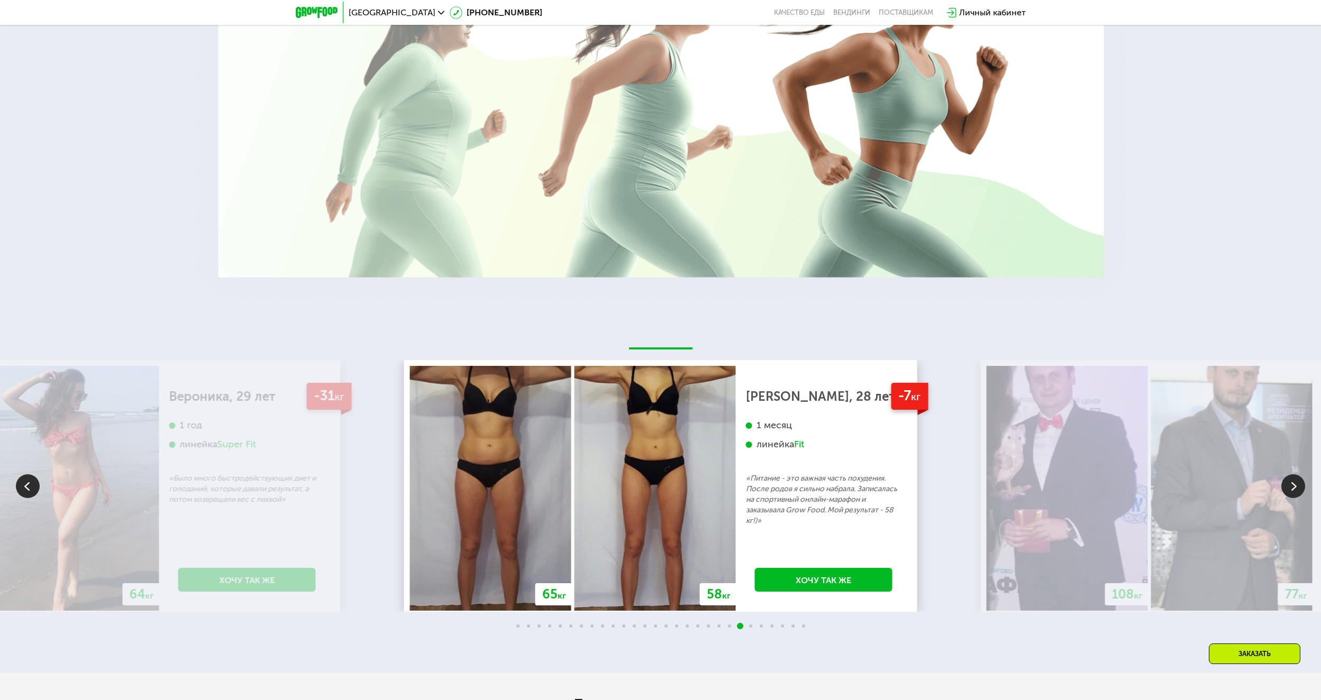
click at [1293, 481] on img at bounding box center [1293, 486] width 24 height 24
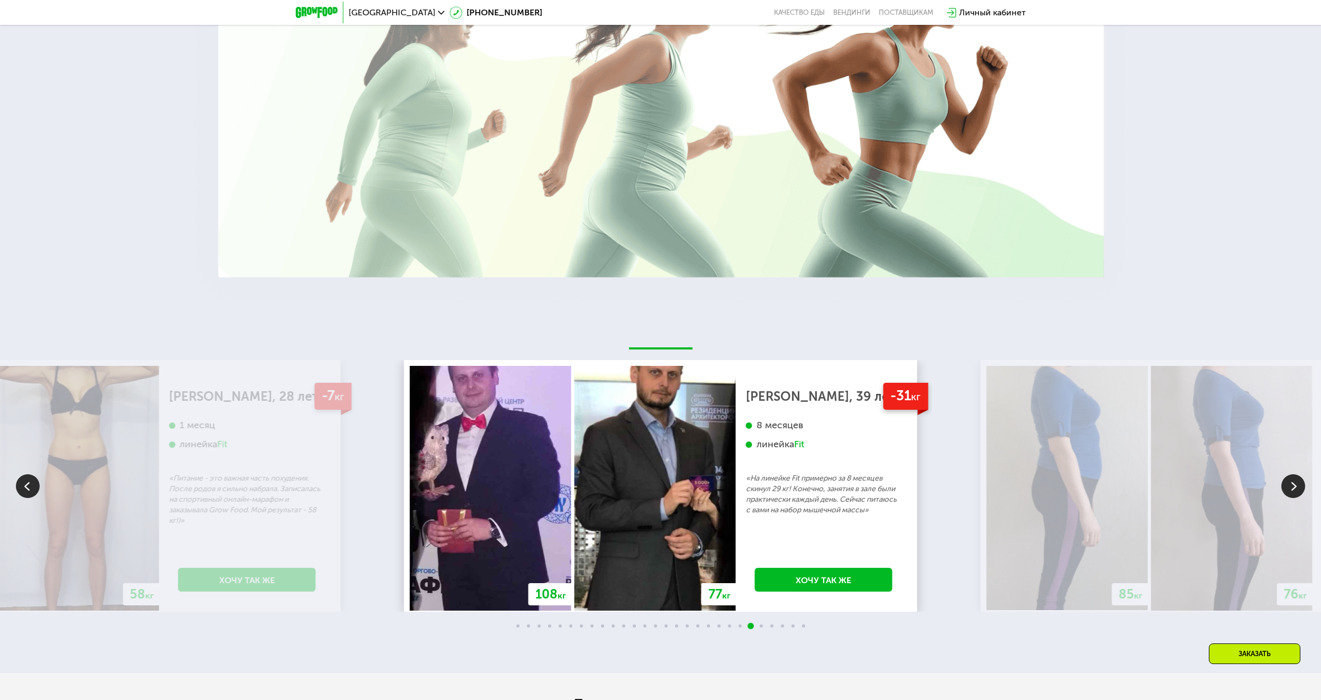
click at [1293, 481] on img at bounding box center [1293, 486] width 24 height 24
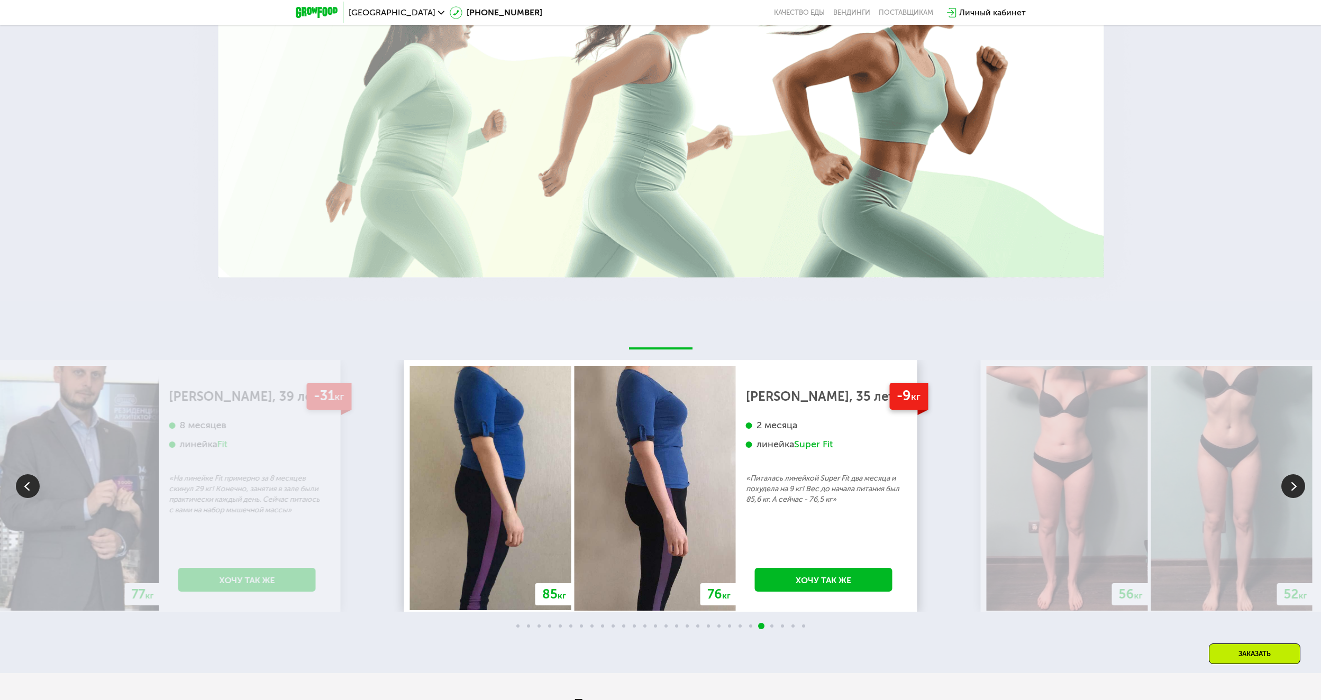
click at [1293, 481] on img at bounding box center [1293, 486] width 24 height 24
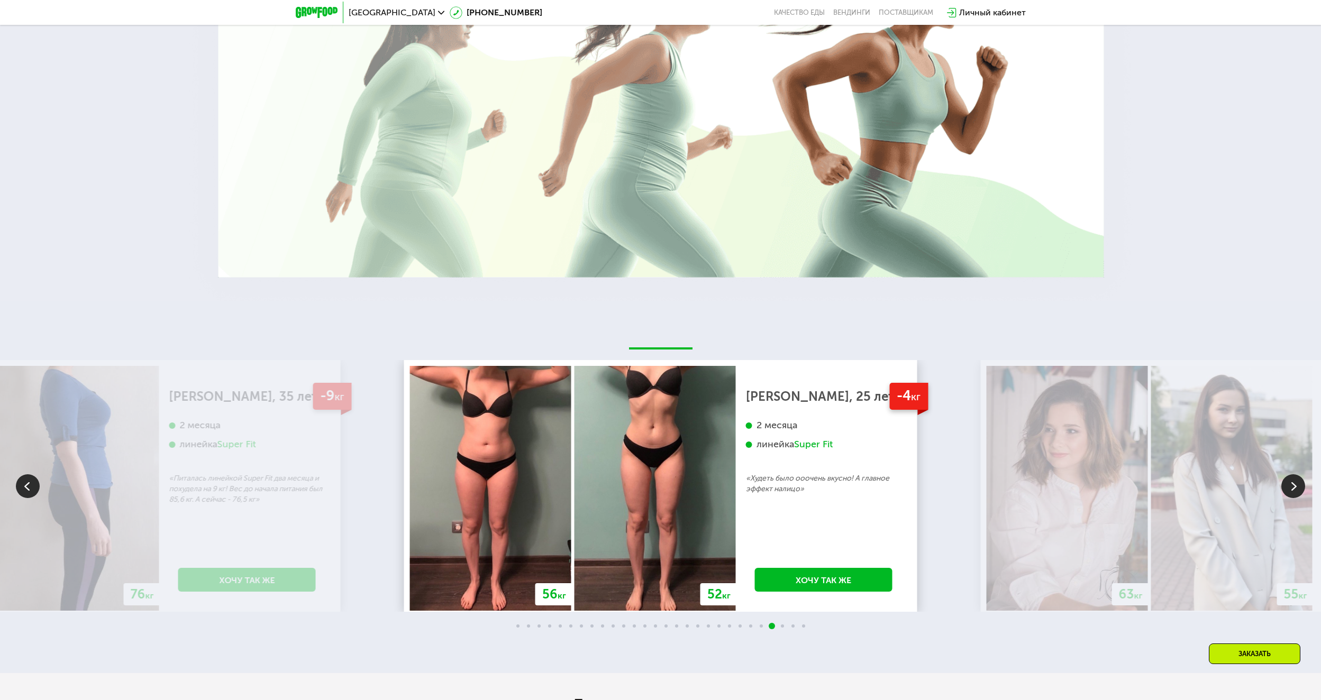
click at [1293, 481] on img at bounding box center [1293, 486] width 24 height 24
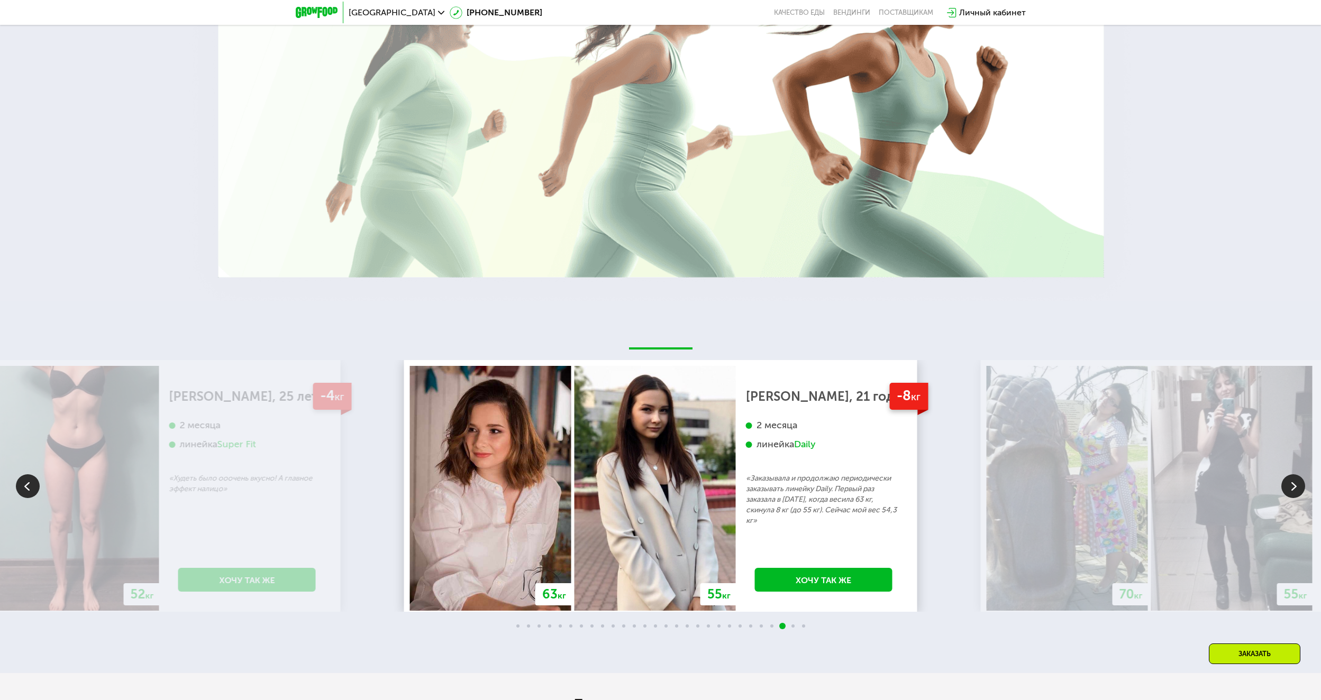
click at [1293, 481] on img at bounding box center [1293, 486] width 24 height 24
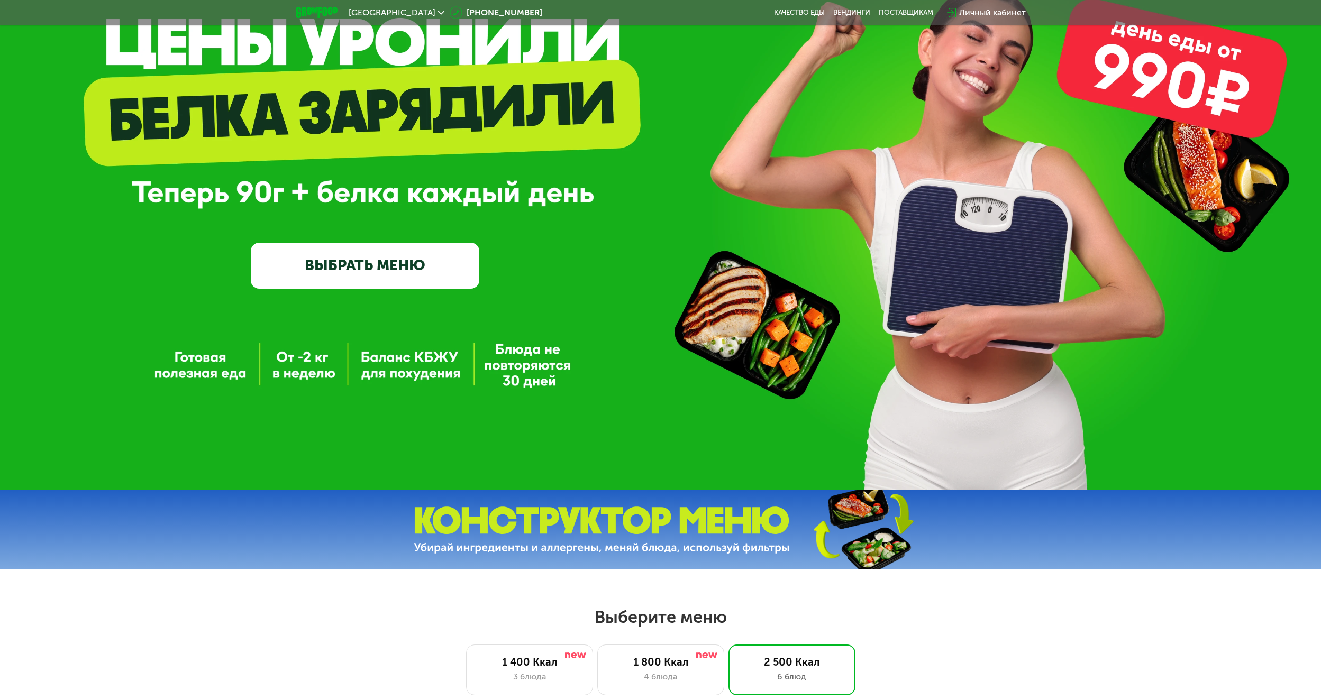
scroll to position [0, 0]
